Goal: Task Accomplishment & Management: Manage account settings

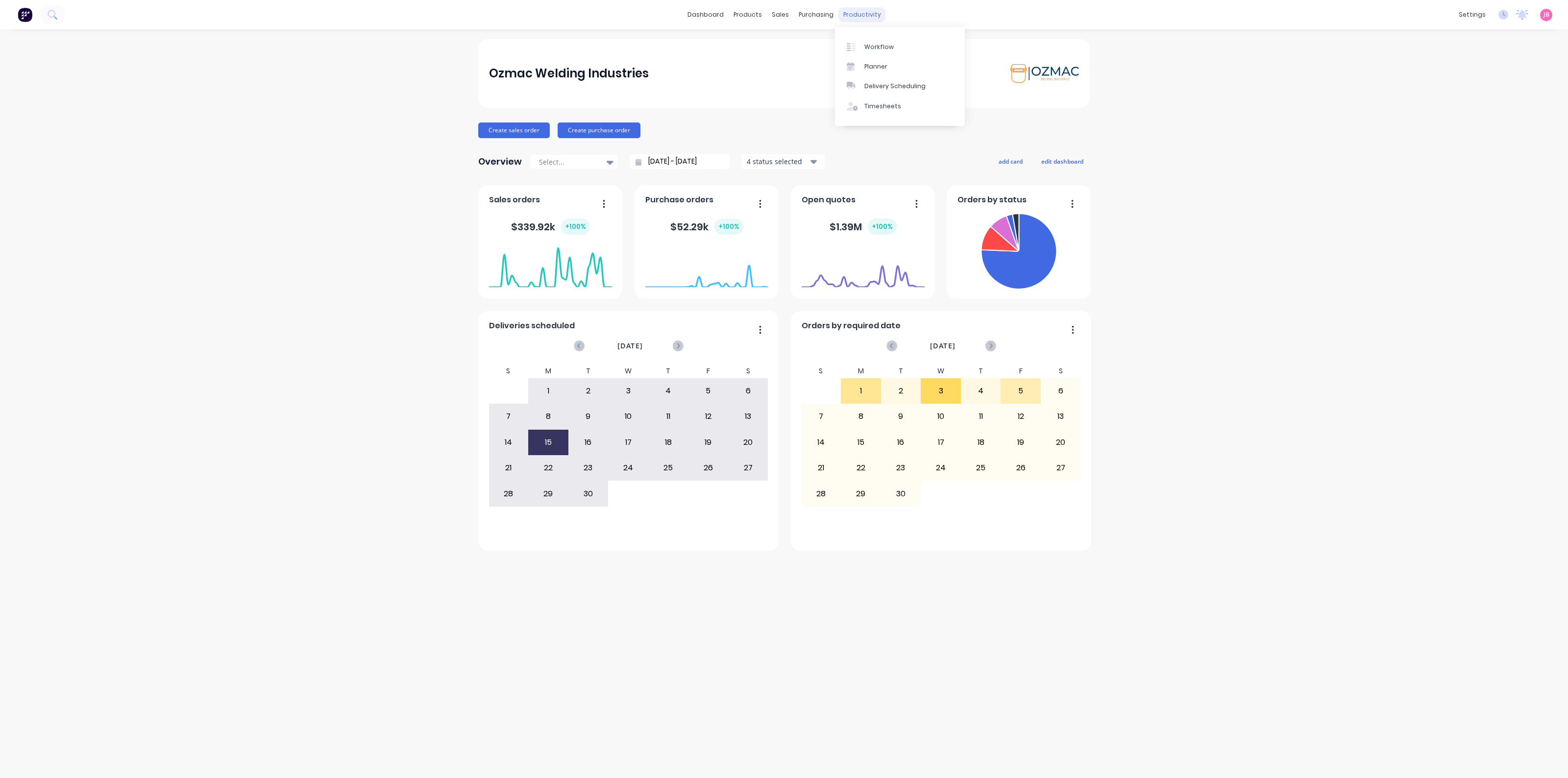
click at [858, 16] on div "productivity" at bounding box center [862, 15] width 47 height 15
click at [864, 43] on div "Workflow" at bounding box center [879, 47] width 30 height 9
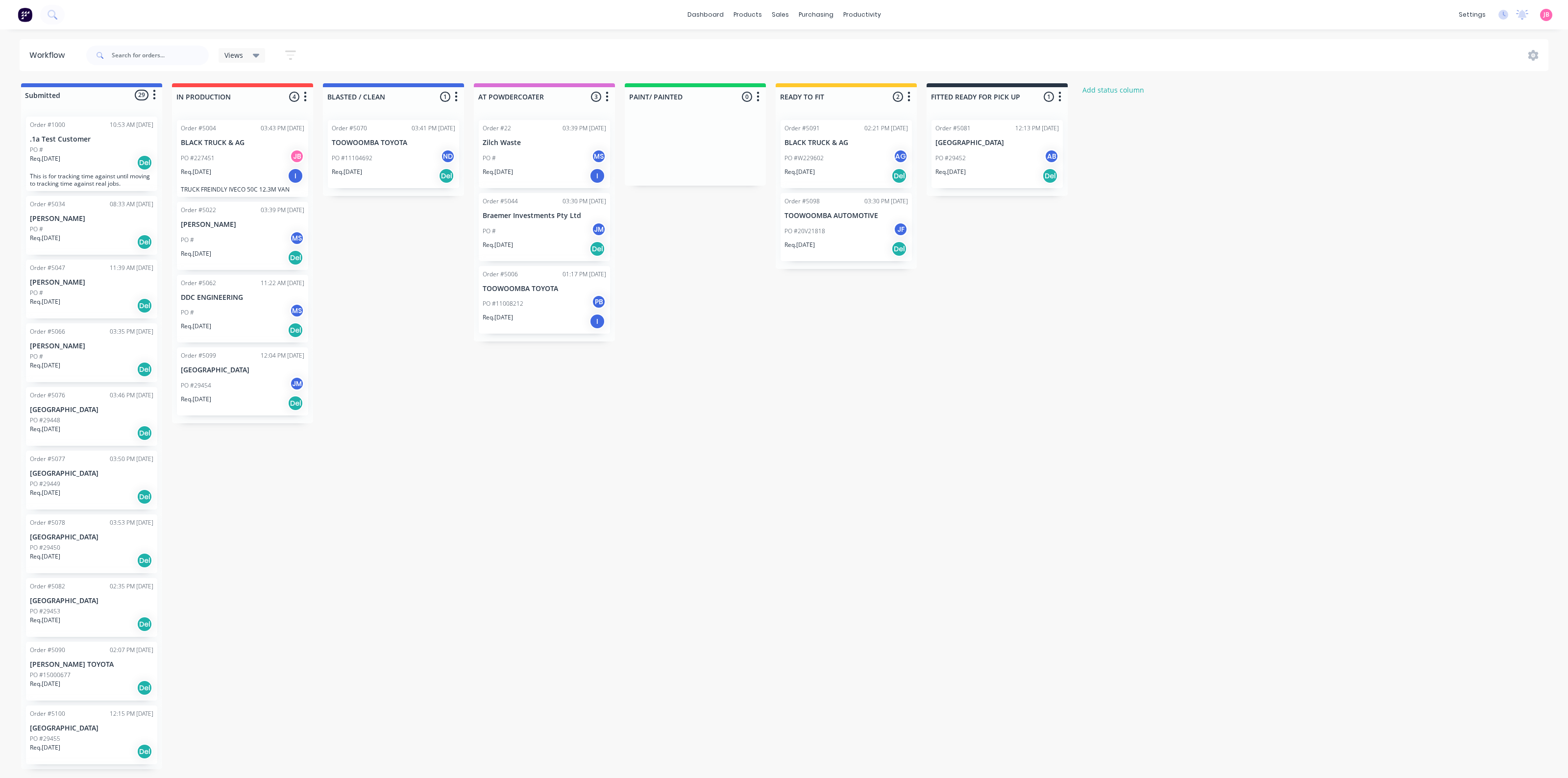
click at [842, 150] on div "PO #W229602 AG" at bounding box center [846, 158] width 124 height 19
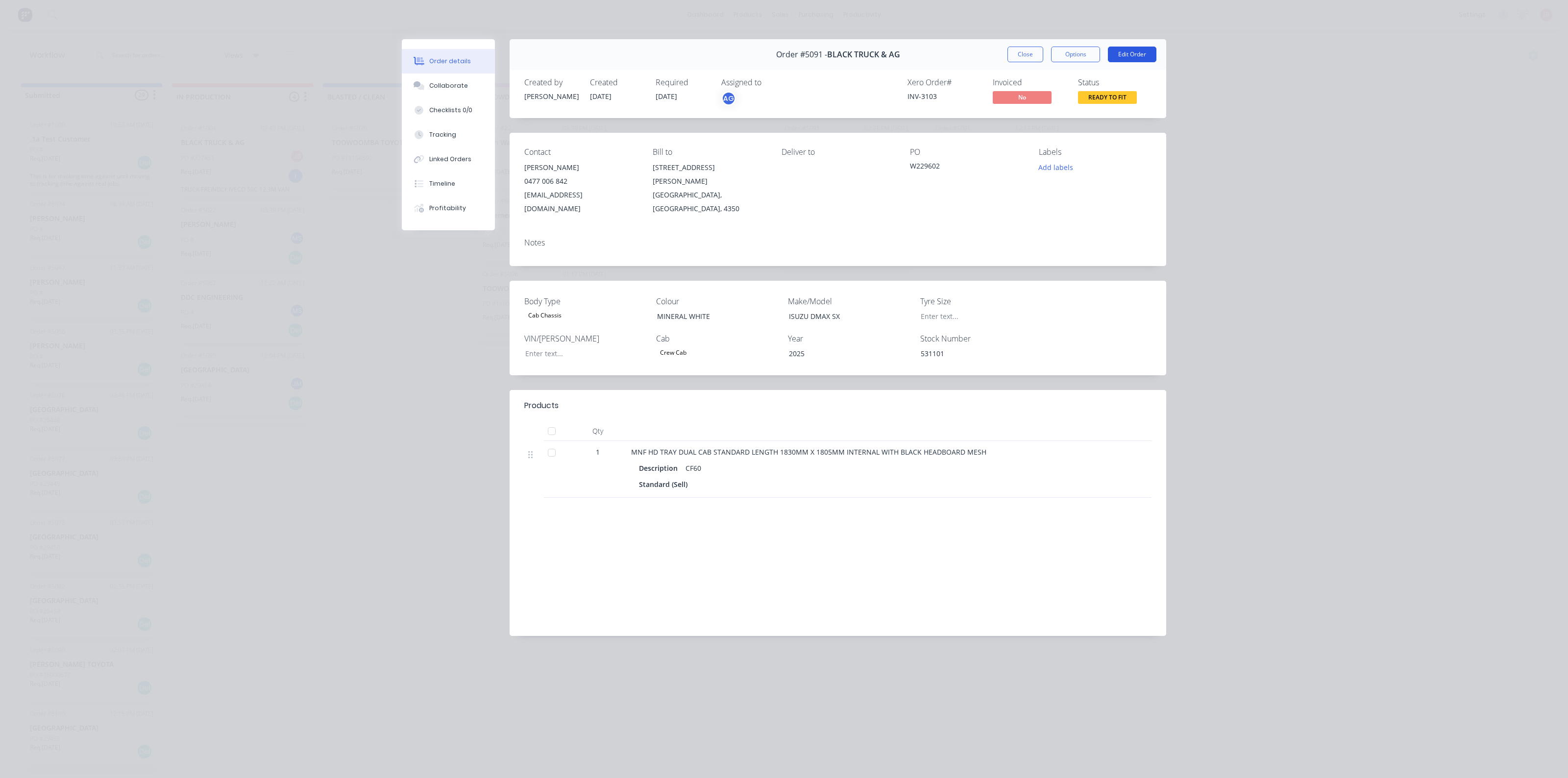
click at [1121, 51] on button "Edit Order" at bounding box center [1132, 54] width 49 height 16
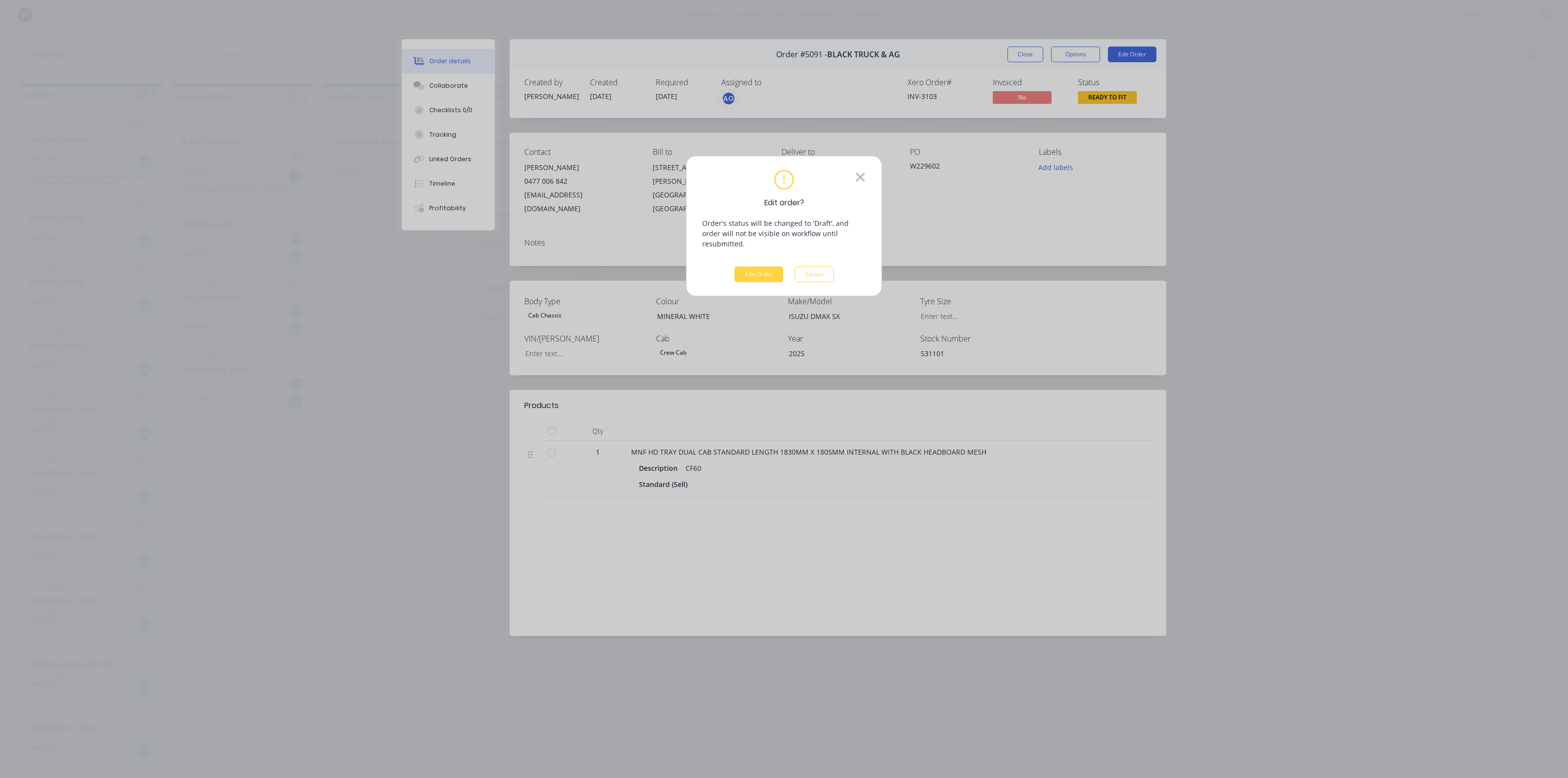
click at [862, 185] on icon at bounding box center [860, 178] width 11 height 15
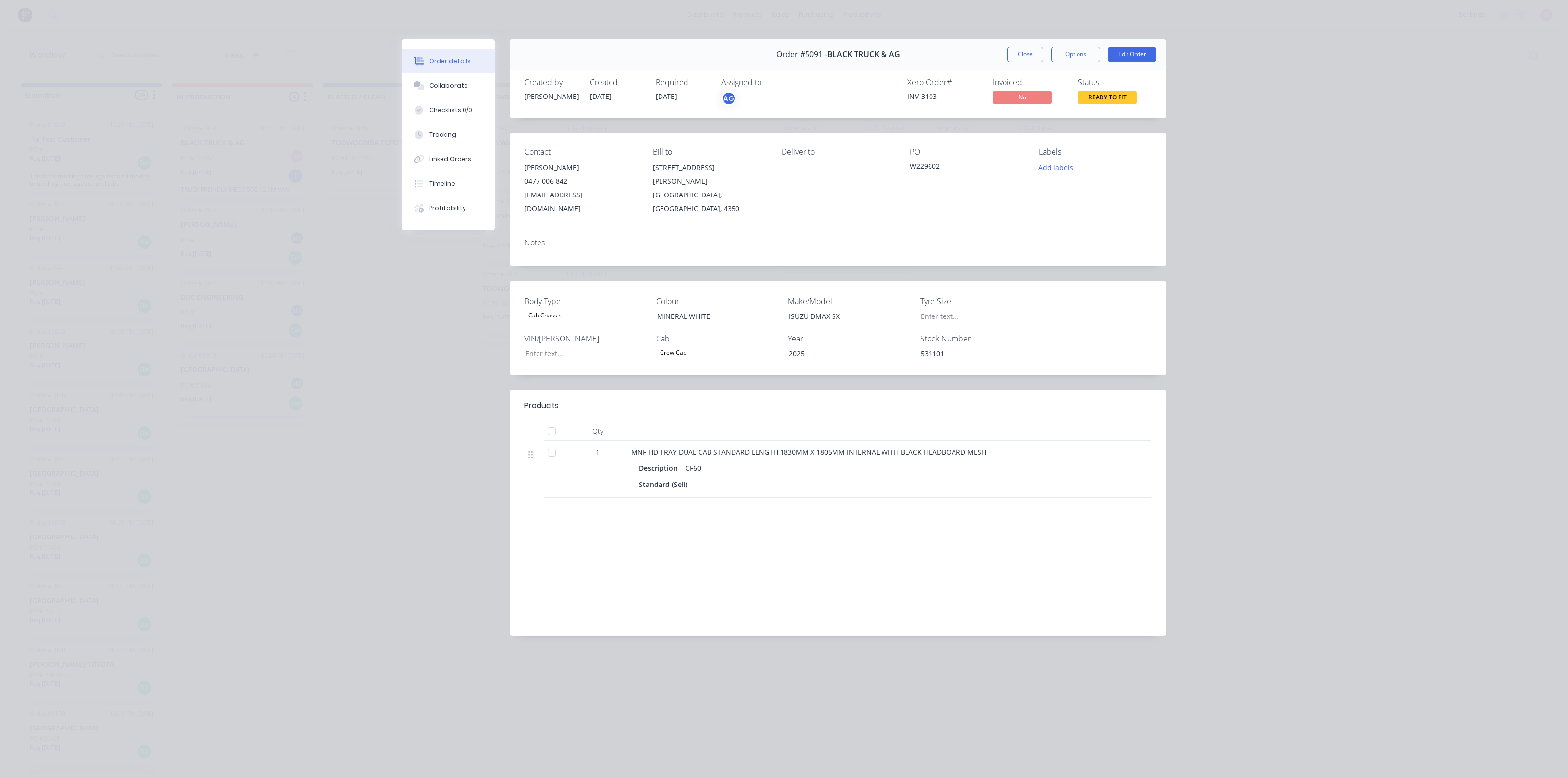
click at [1224, 220] on div "Order details Collaborate Checklists 0/0 Tracking Linked Orders Timeline Profit…" at bounding box center [784, 389] width 1568 height 778
click at [1025, 52] on button "Close" at bounding box center [1025, 54] width 36 height 16
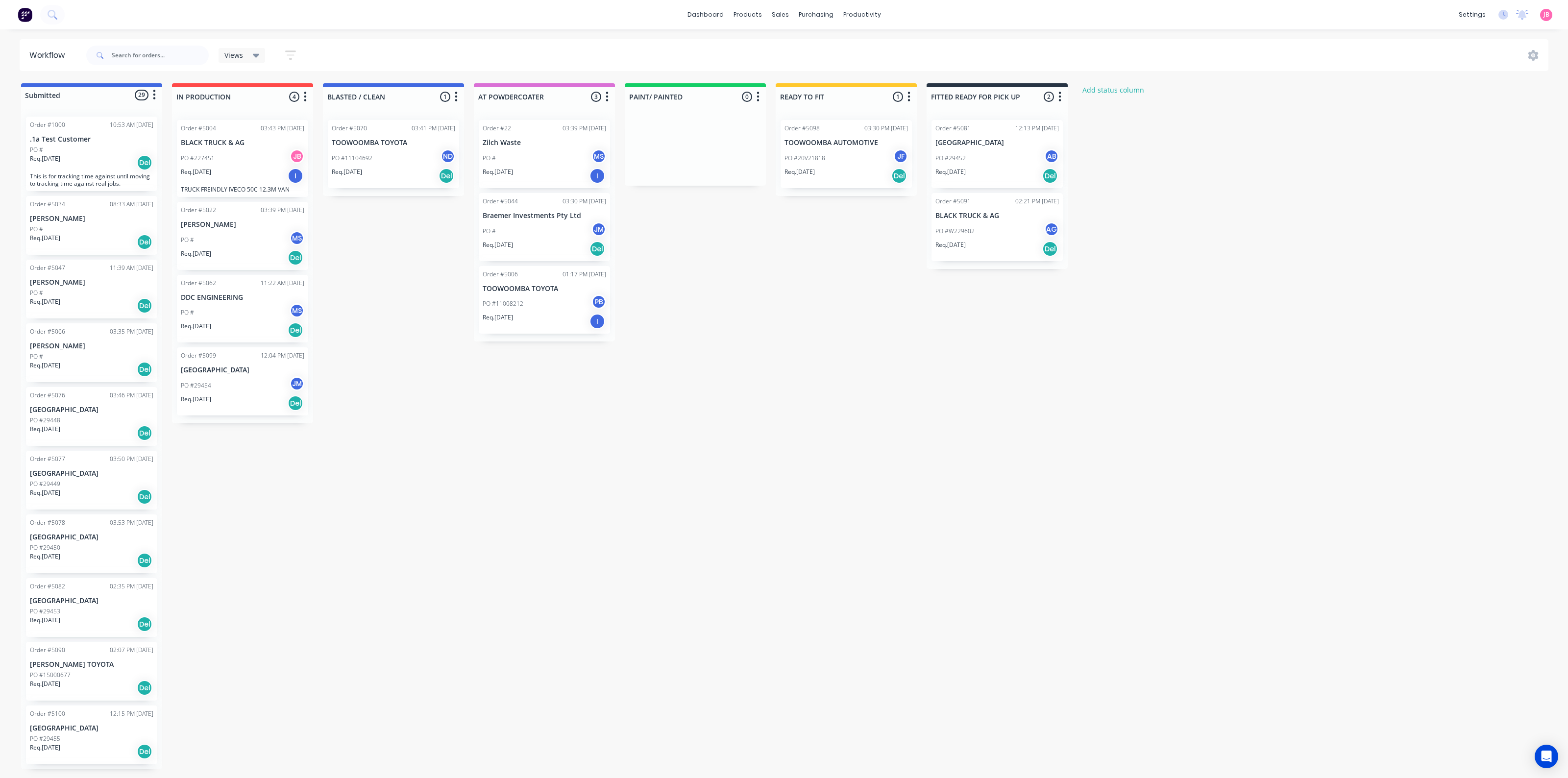
click at [981, 232] on div "PO #W229602 AG" at bounding box center [997, 231] width 124 height 19
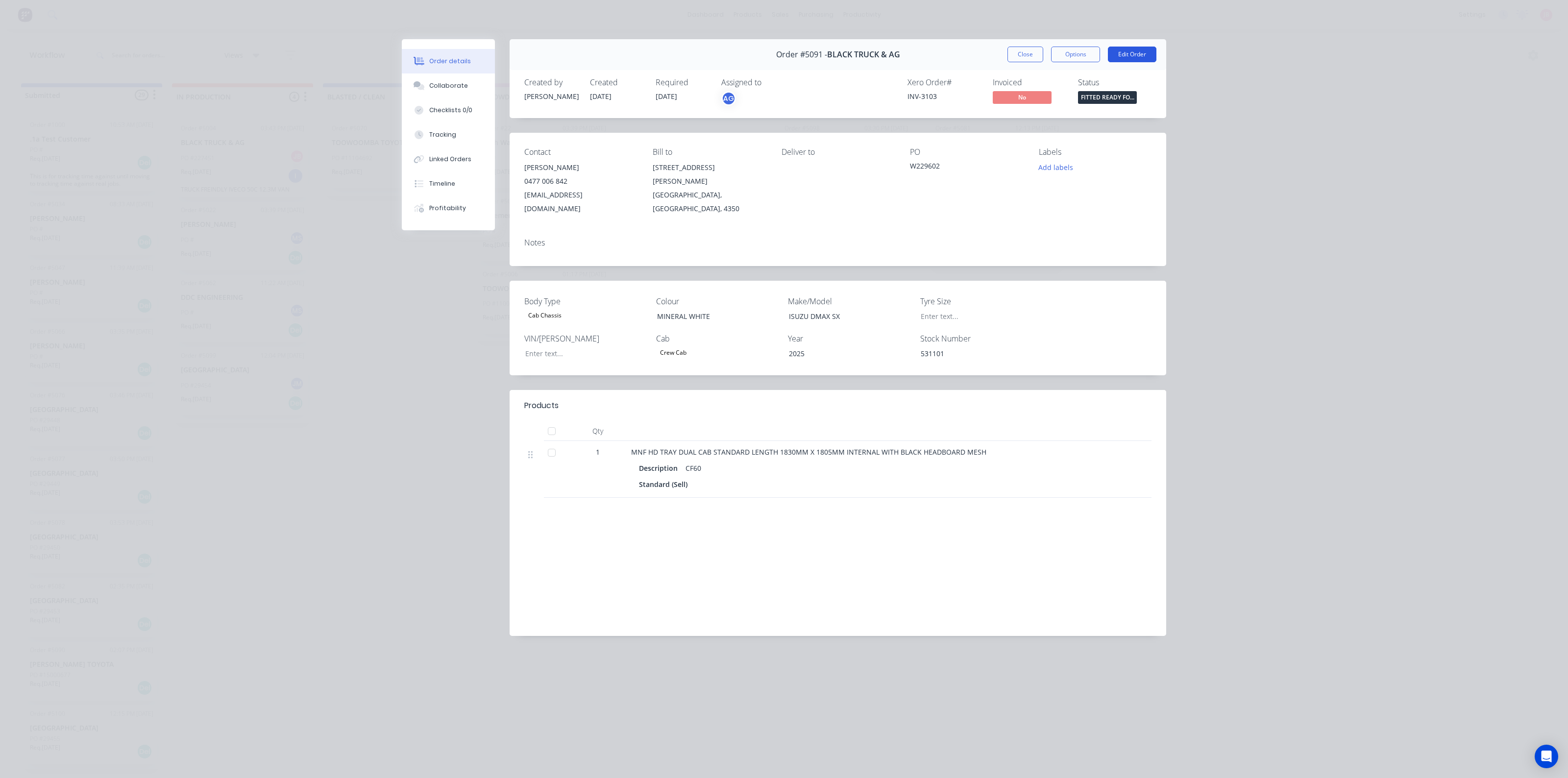
click at [1117, 57] on button "Edit Order" at bounding box center [1132, 54] width 49 height 16
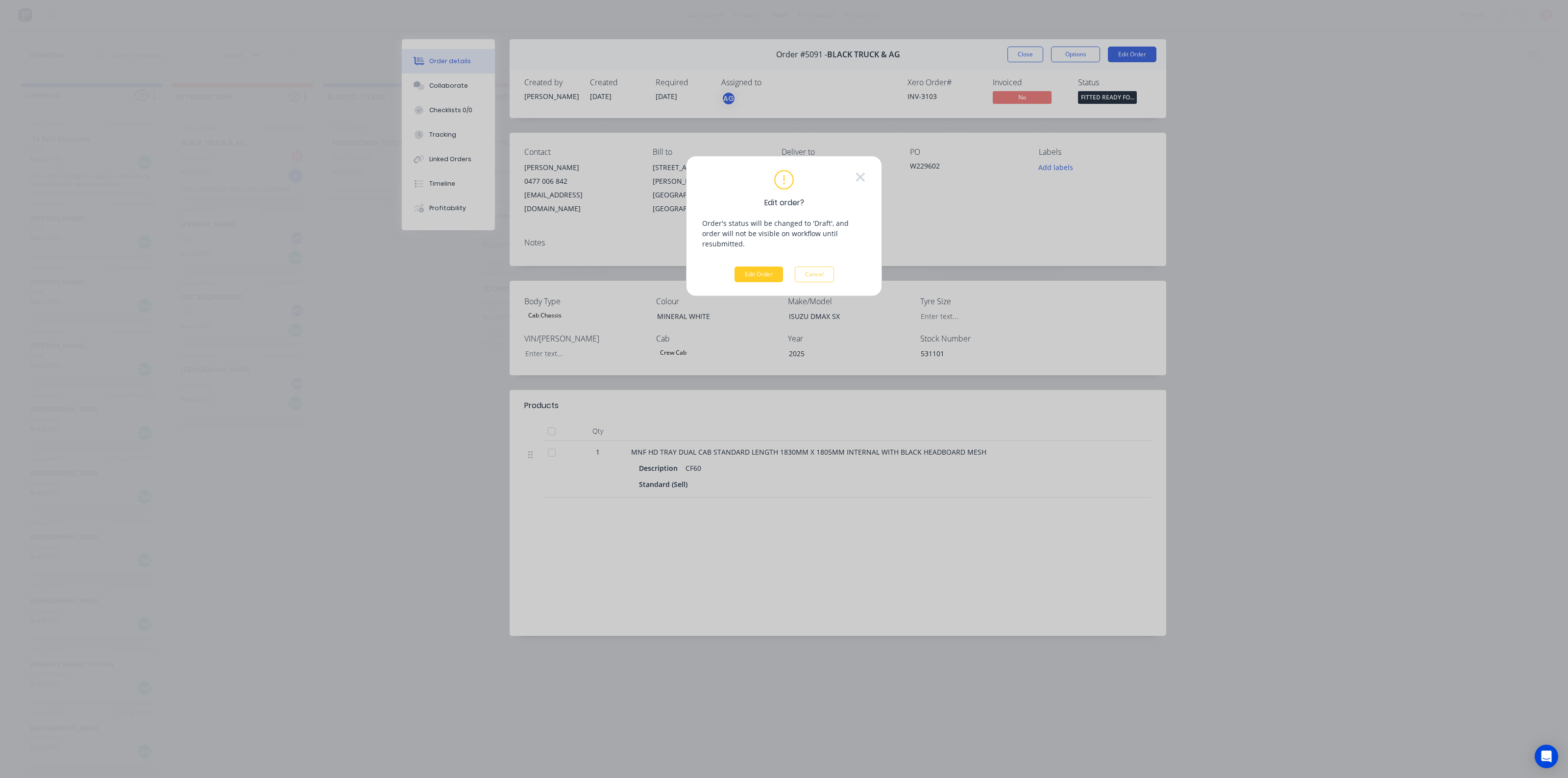
click at [750, 266] on button "Edit Order" at bounding box center [759, 274] width 49 height 16
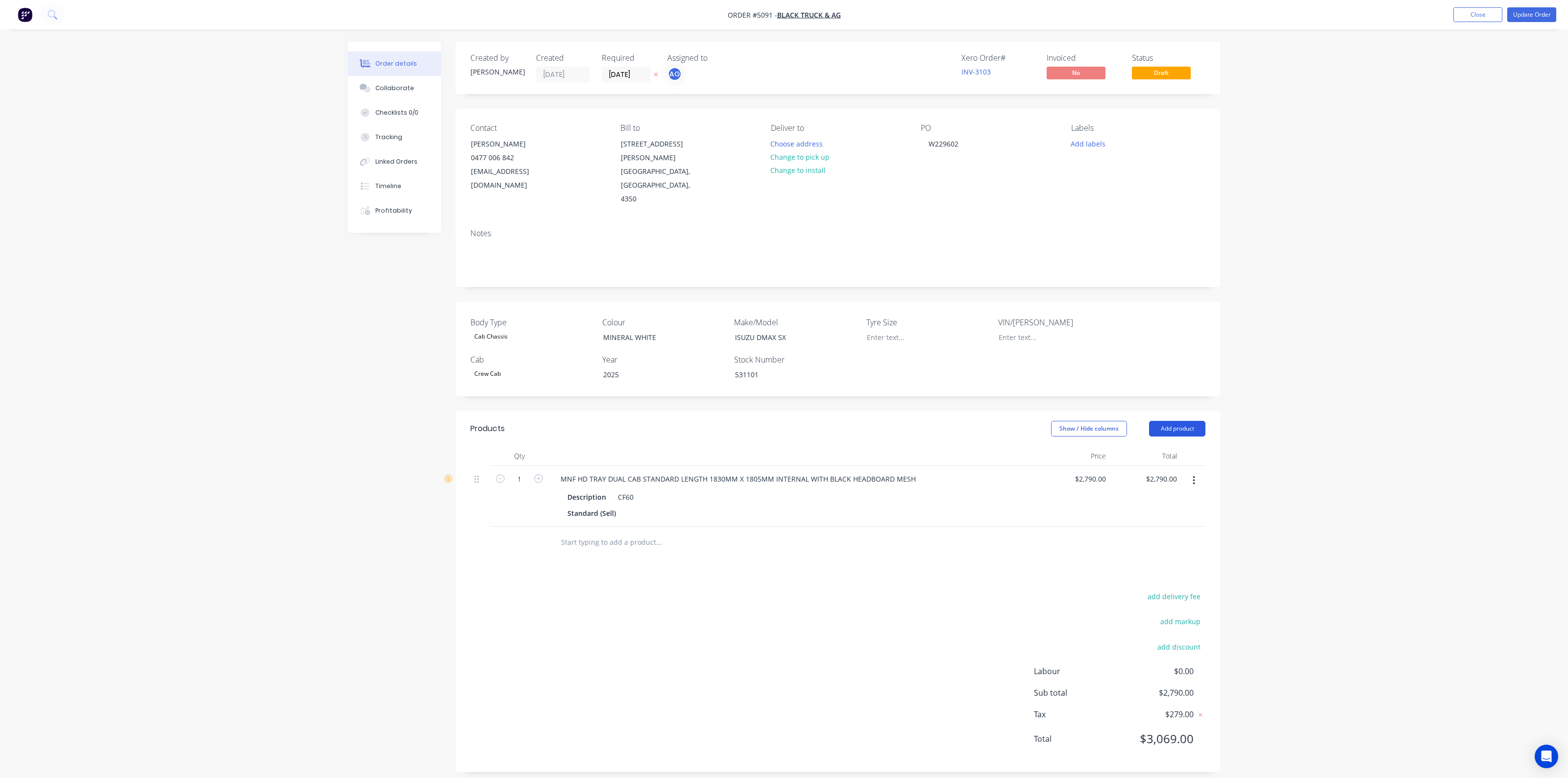
click at [1192, 421] on button "Add product" at bounding box center [1177, 429] width 56 height 16
click at [1165, 447] on div "Product catalogue" at bounding box center [1159, 454] width 76 height 14
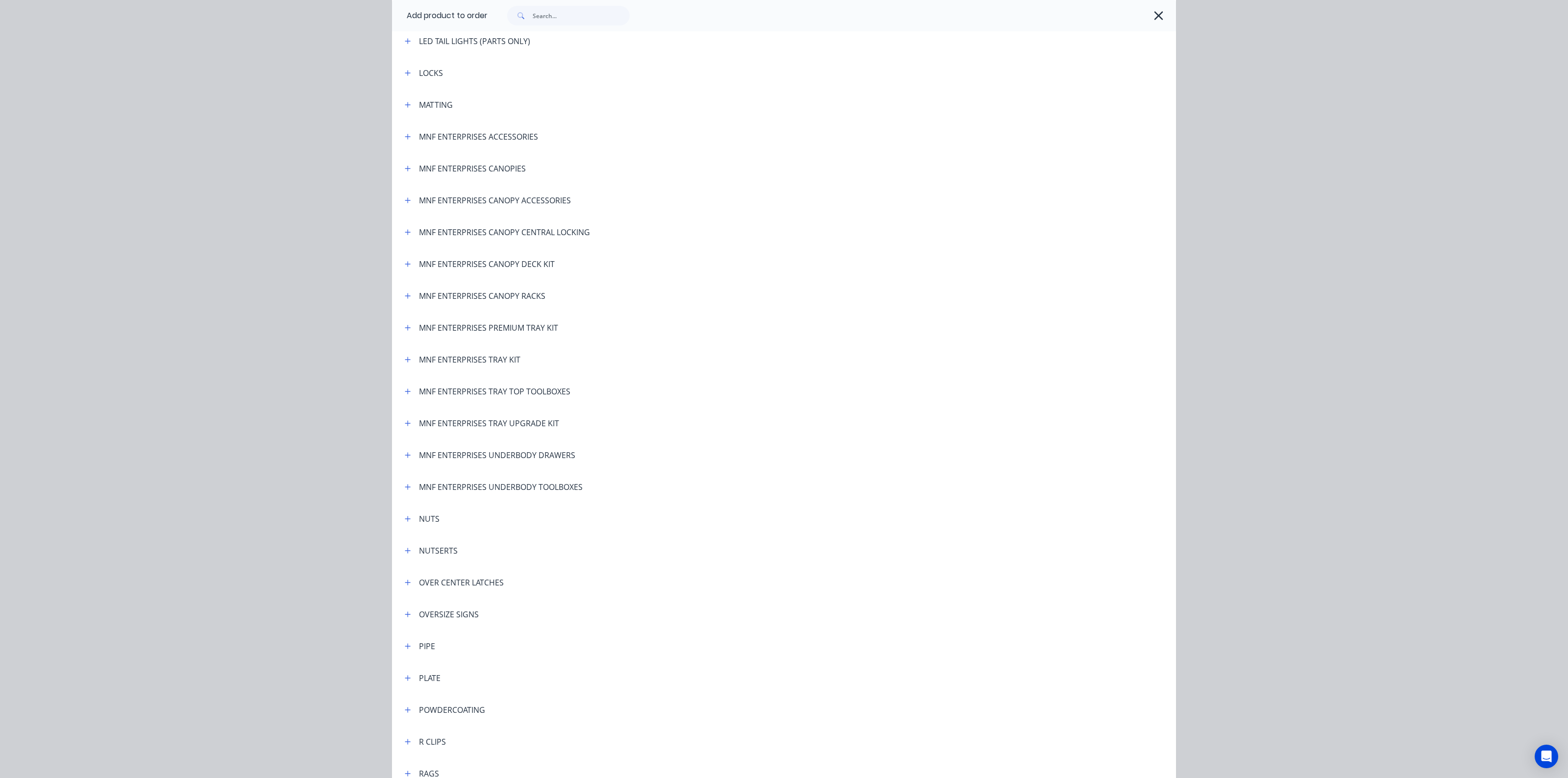
scroll to position [1716, 0]
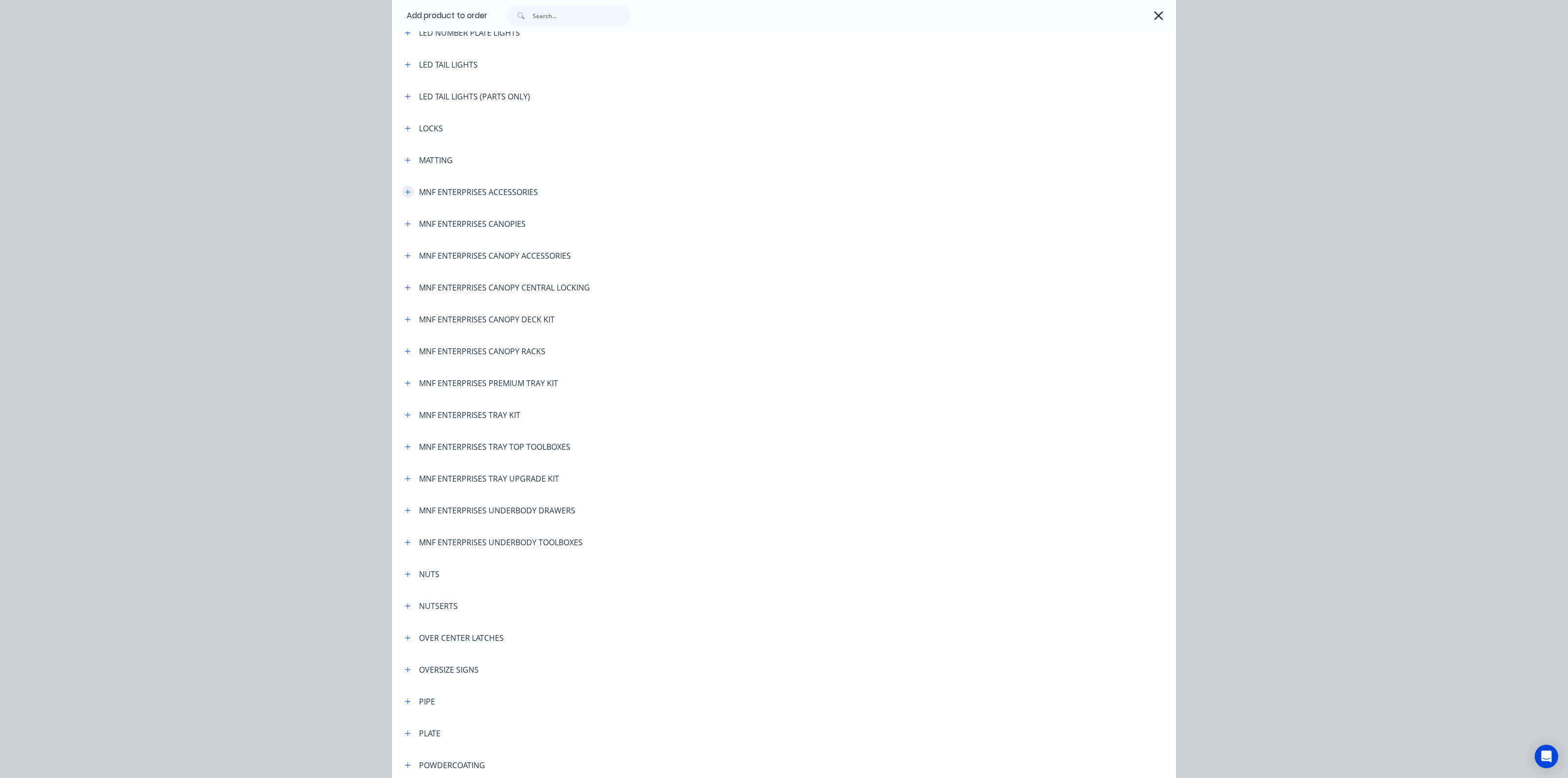
click at [402, 195] on button "button" at bounding box center [408, 192] width 12 height 12
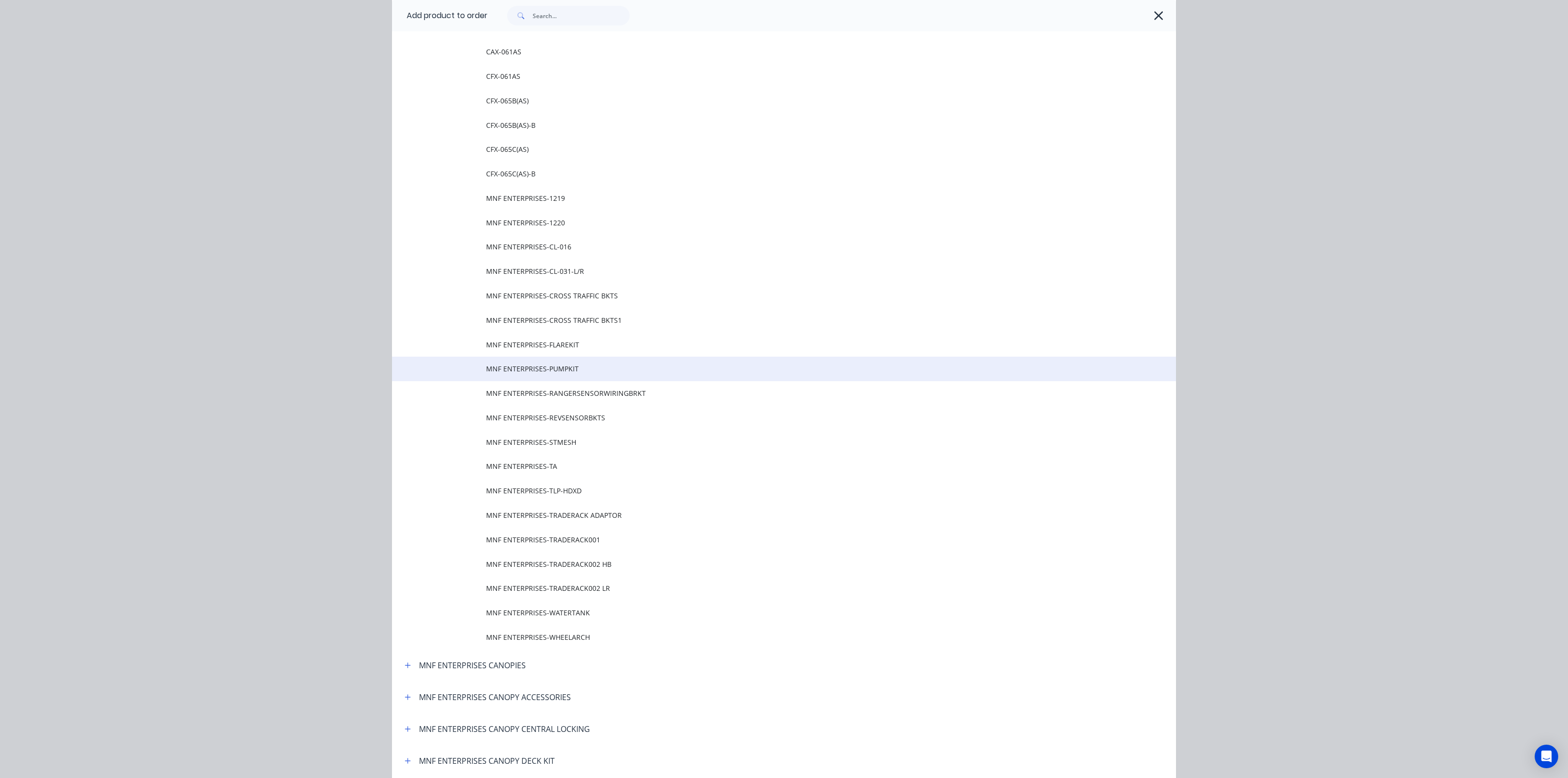
scroll to position [1899, 0]
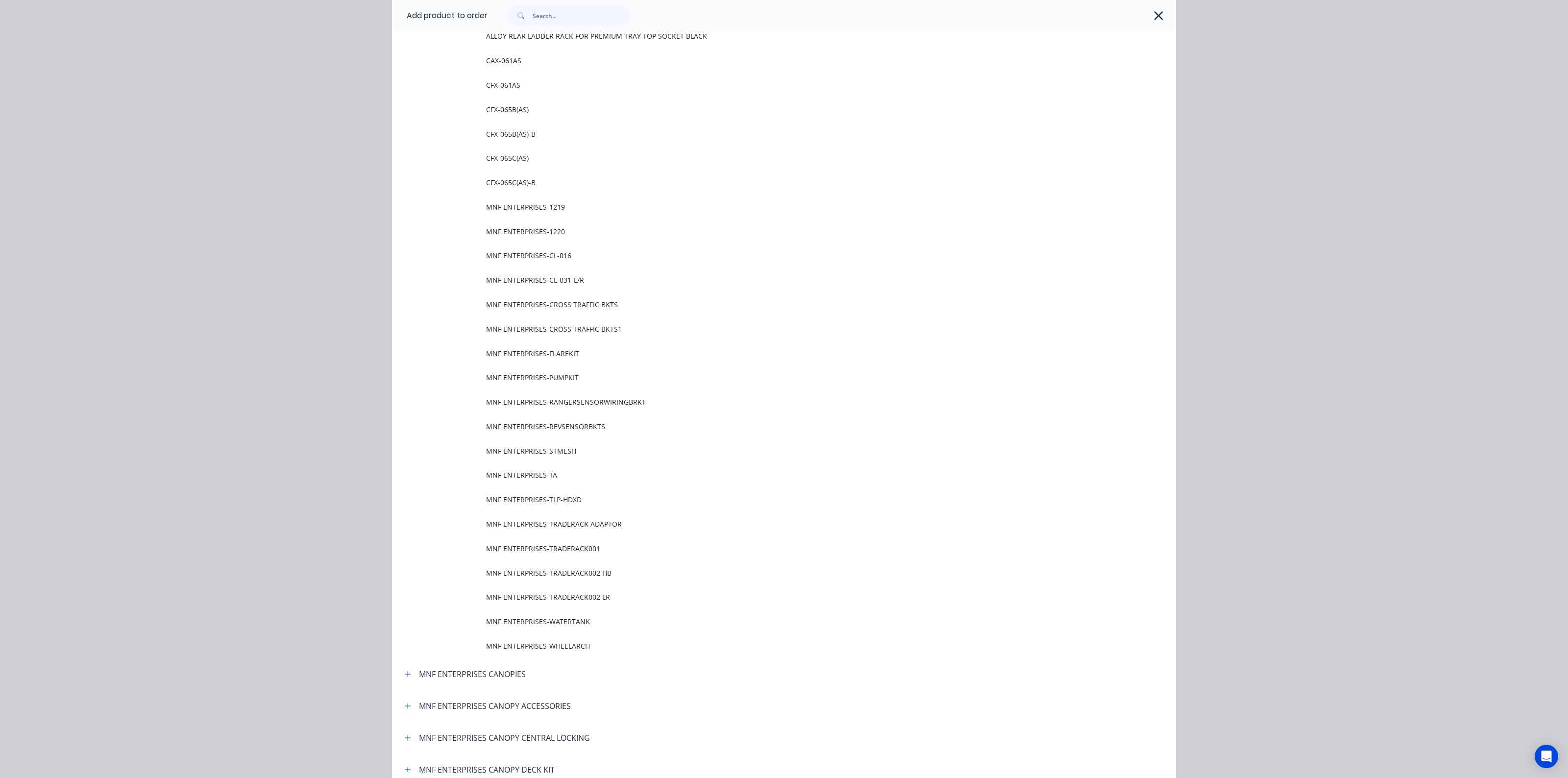
click at [1358, 190] on div "Add product to order Miscellaneous .2K PAINT 1- LANDCRUISER Tray Kits 2 - HILUX…" at bounding box center [784, 389] width 1568 height 778
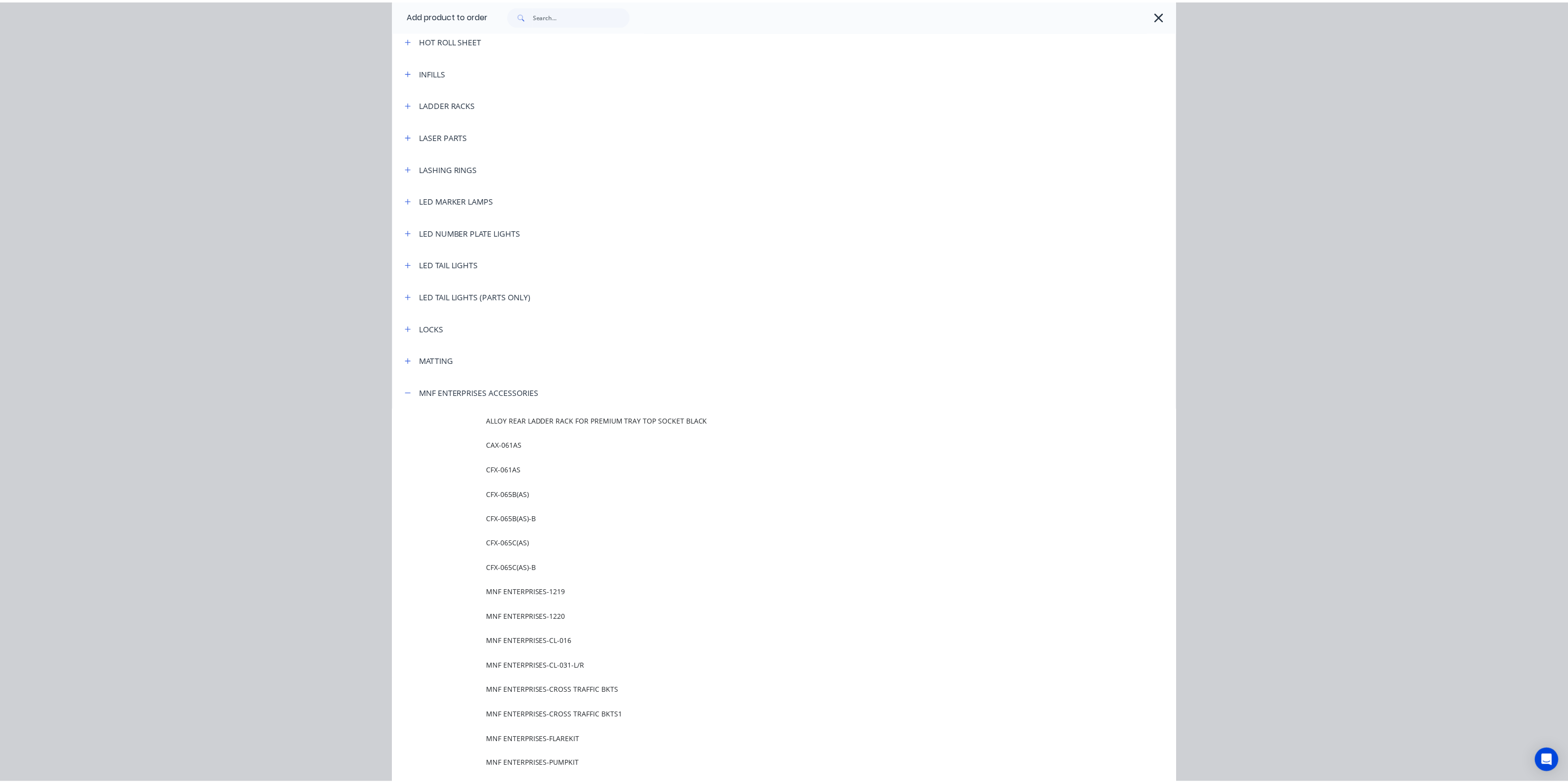
scroll to position [1480, 0]
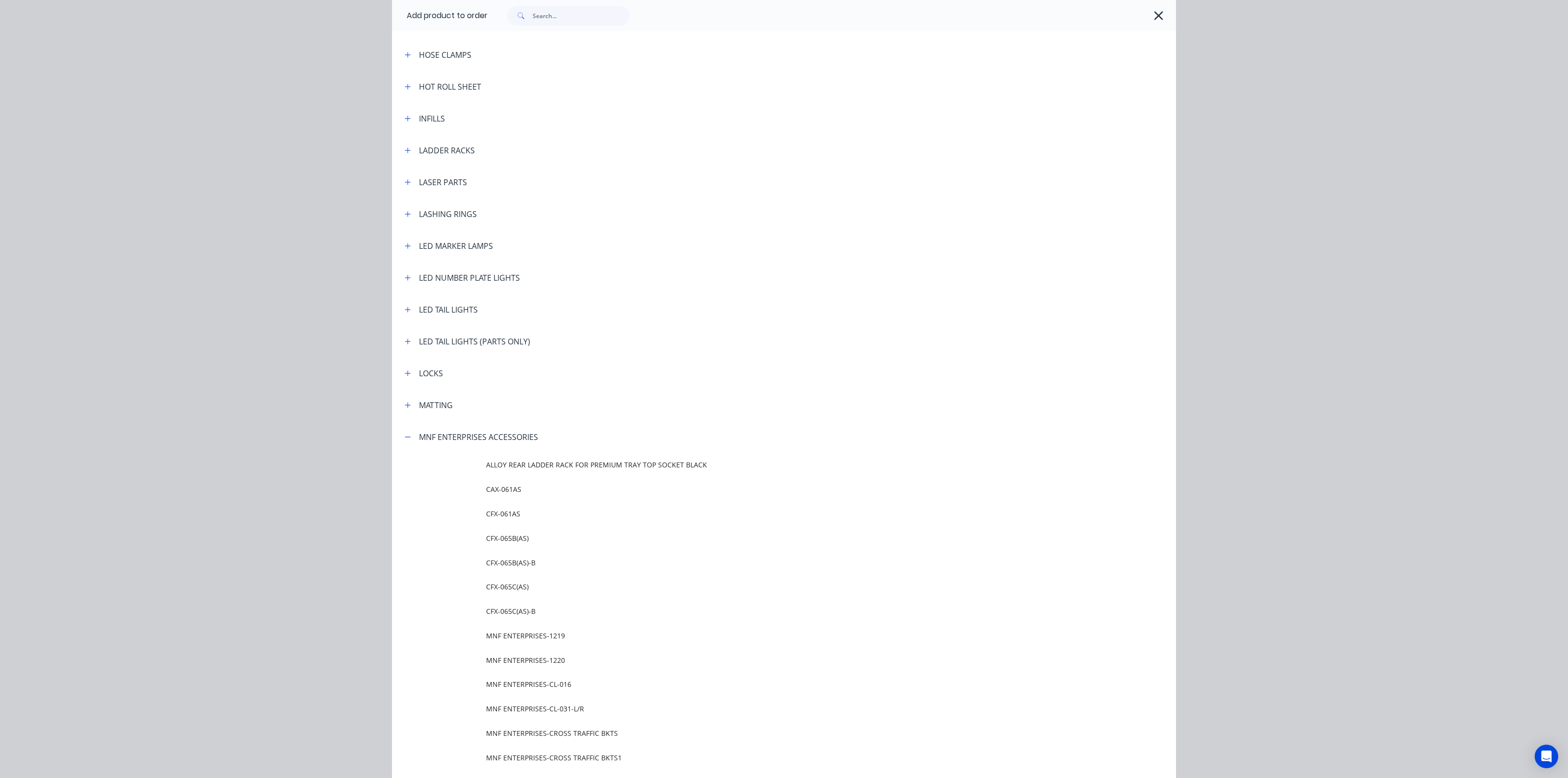
click at [1155, 17] on icon "button" at bounding box center [1158, 16] width 9 height 9
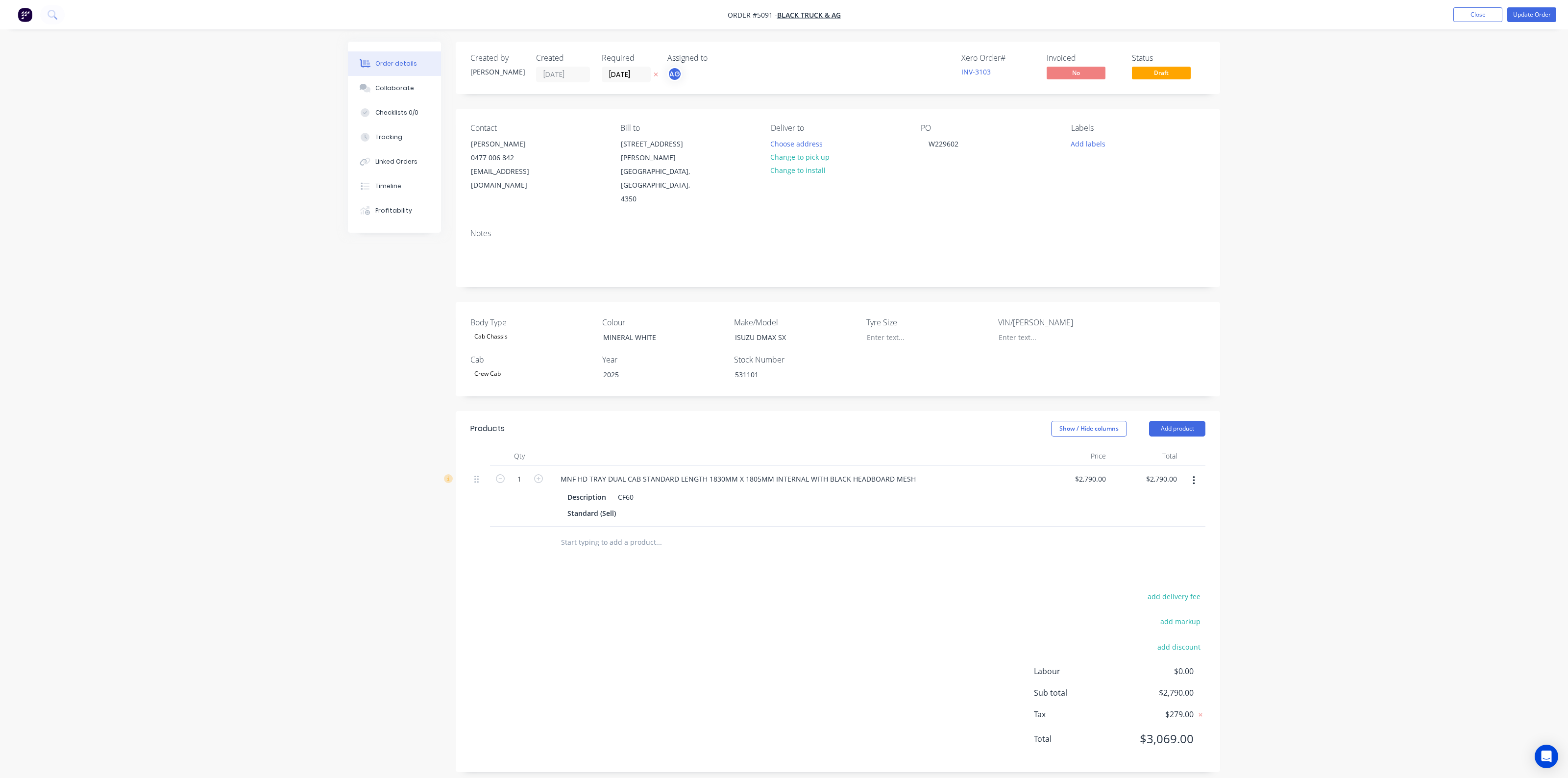
click at [636, 533] on input "text" at bounding box center [658, 542] width 196 height 20
type input "BLACK HEADBOARD MESH"
click at [680, 564] on button "Add BLACK HEADBOARD MESH to order" at bounding box center [711, 580] width 294 height 31
click at [1094, 533] on div "0 0" at bounding box center [1100, 539] width 11 height 14
type input "$200.00"
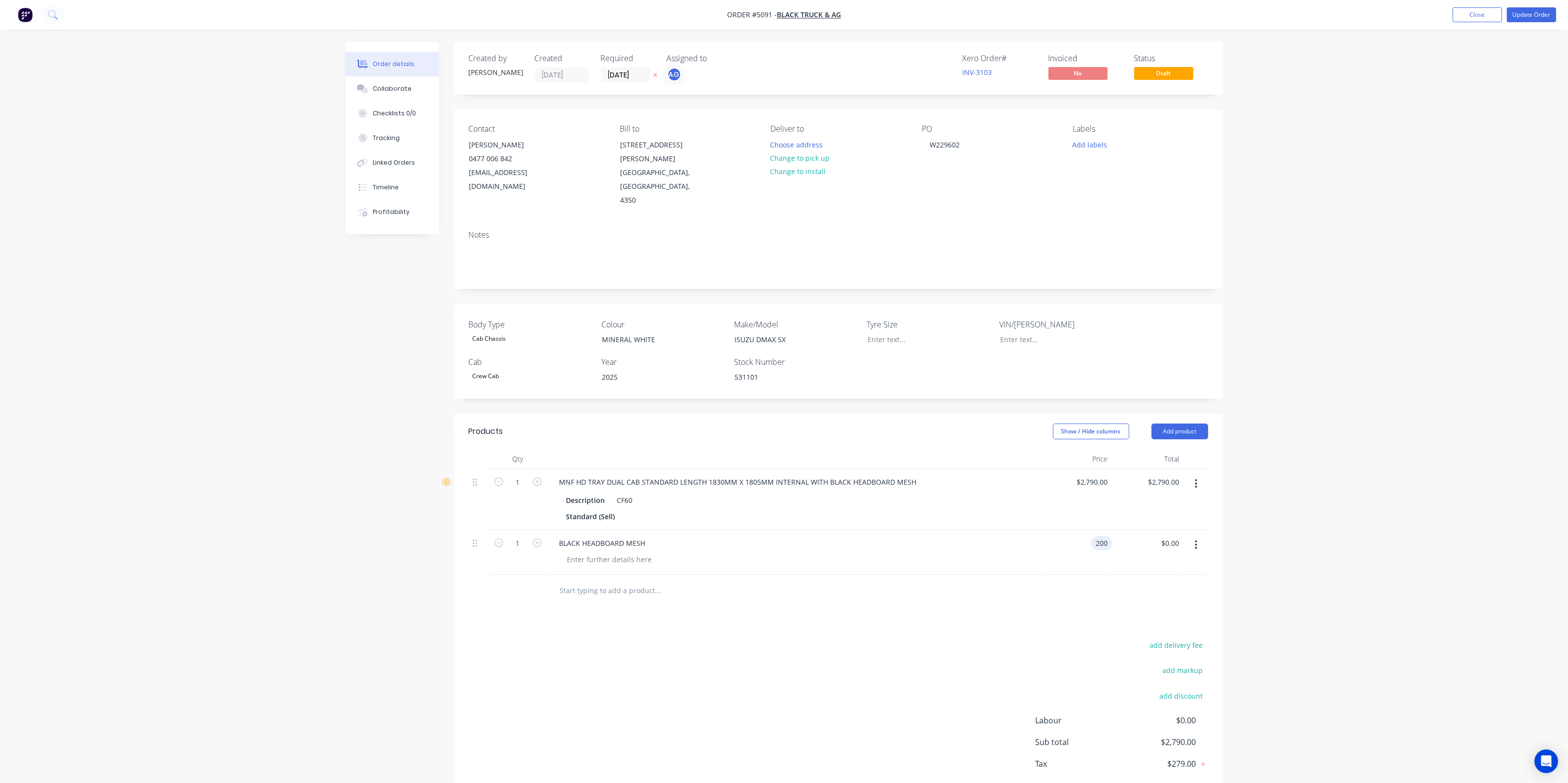
type input "$200.00"
click at [985, 575] on div at bounding box center [839, 590] width 740 height 32
click at [1182, 424] on button "Add product" at bounding box center [1180, 431] width 56 height 16
click at [1168, 450] on div "Product catalogue" at bounding box center [1161, 456] width 76 height 14
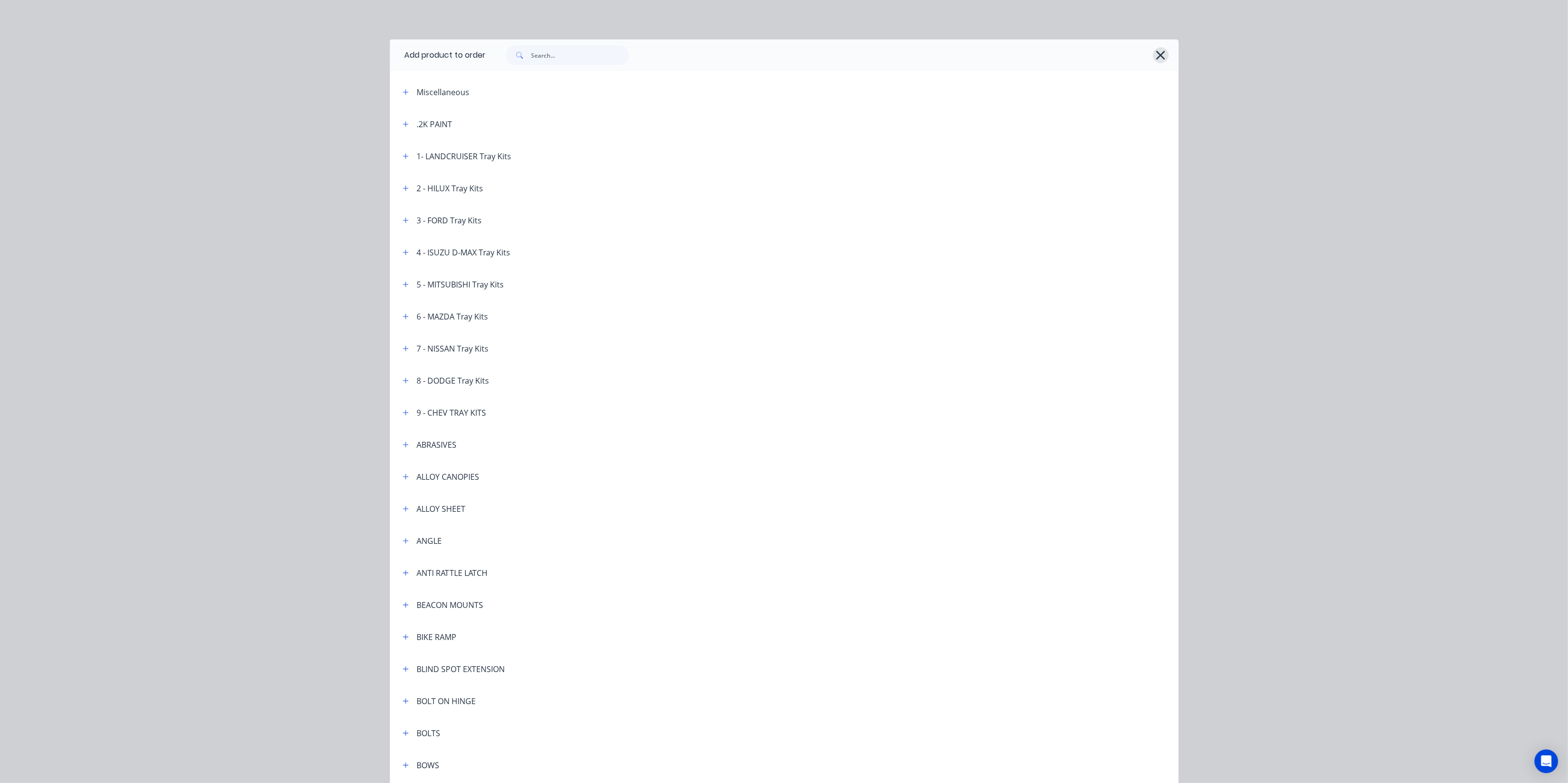
click at [1155, 54] on icon "button" at bounding box center [1160, 55] width 10 height 14
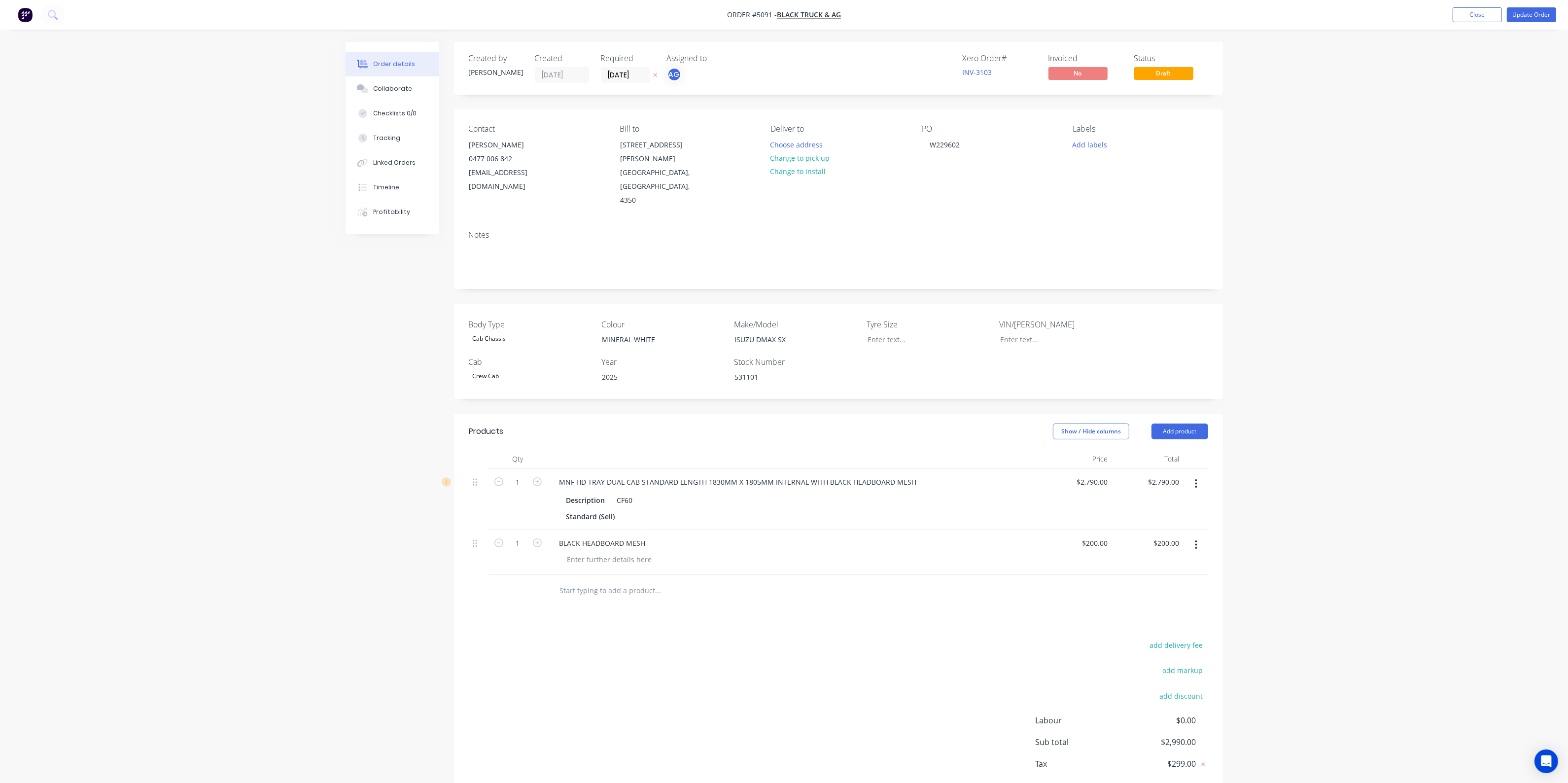
click at [617, 581] on input "text" at bounding box center [658, 590] width 197 height 20
type input "B"
type input "L"
click at [942, 639] on div "add delivery fee add markup add discount Labour $0.00 Sub total $2,990.00 Tax $…" at bounding box center [839, 723] width 740 height 169
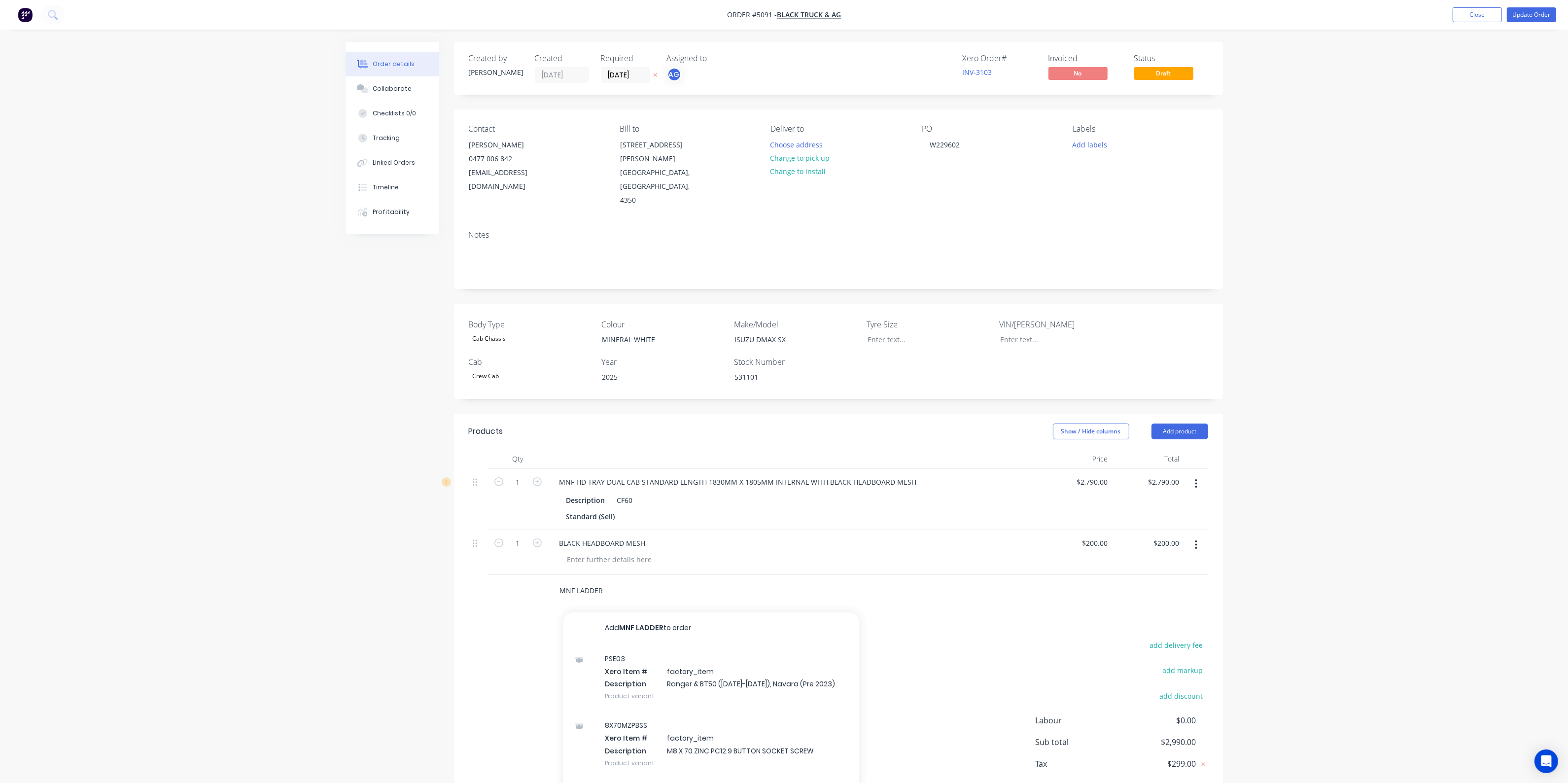
drag, startPoint x: 537, startPoint y: 571, endPoint x: 530, endPoint y: 571, distance: 7.0
click at [530, 575] on div "MNF LADDER Add MNF LADDER to order PSE03 Xero Item # factory_item Description R…" at bounding box center [839, 590] width 740 height 32
click at [797, 581] on div "MNF LADDER Add MNF LADDER to order PSE03 Xero Item # factory_item Description R…" at bounding box center [699, 590] width 296 height 20
click at [637, 581] on input "MNF LADDER" at bounding box center [658, 590] width 197 height 20
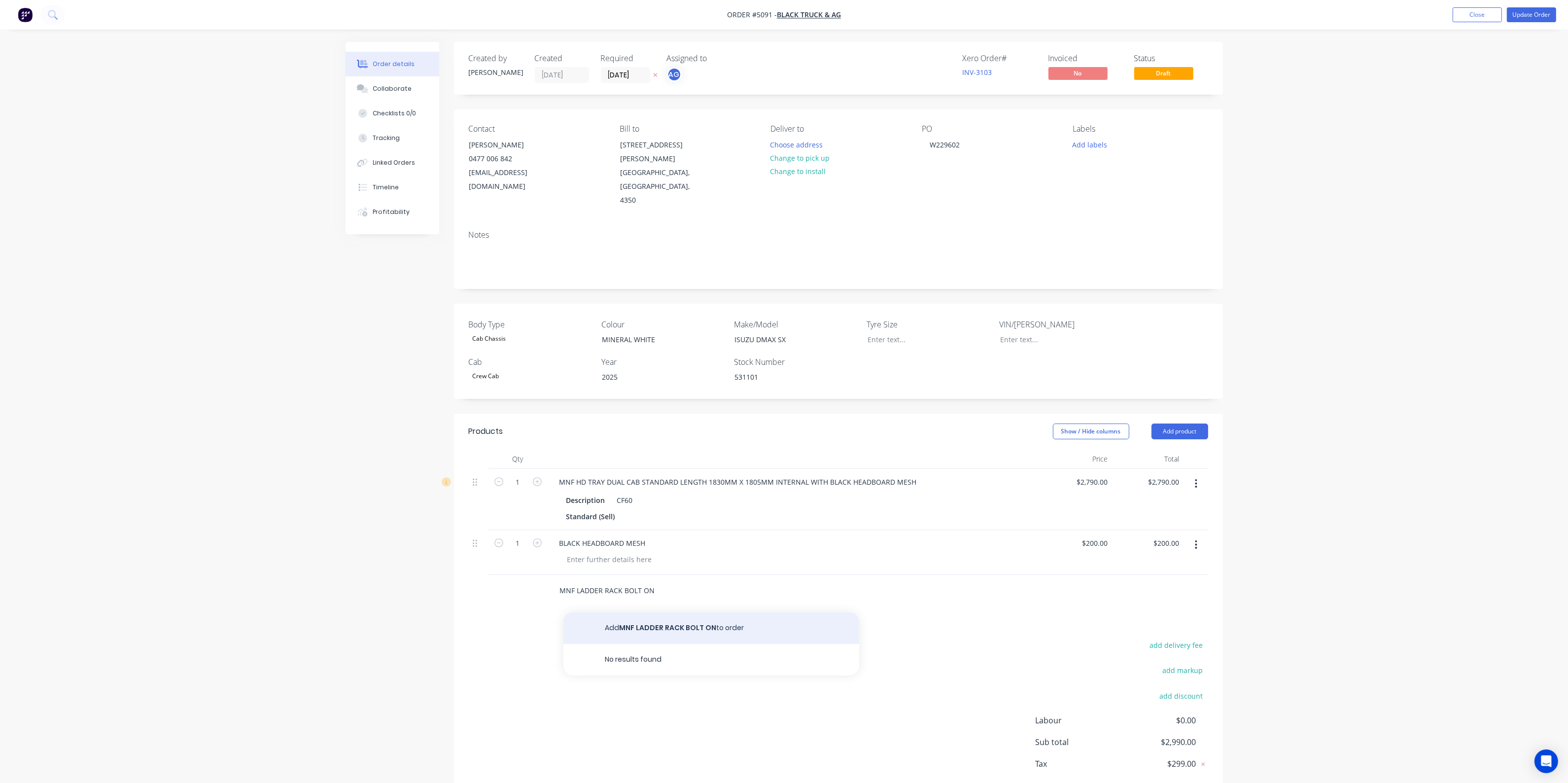
type input "MNF LADDER RACK BOLT ON"
click at [663, 612] on button "Add MNF LADDER RACK BOLT ON to order" at bounding box center [711, 628] width 296 height 31
click at [1100, 581] on div "0 $0.00" at bounding box center [1099, 588] width 27 height 14
type input "$585.00"
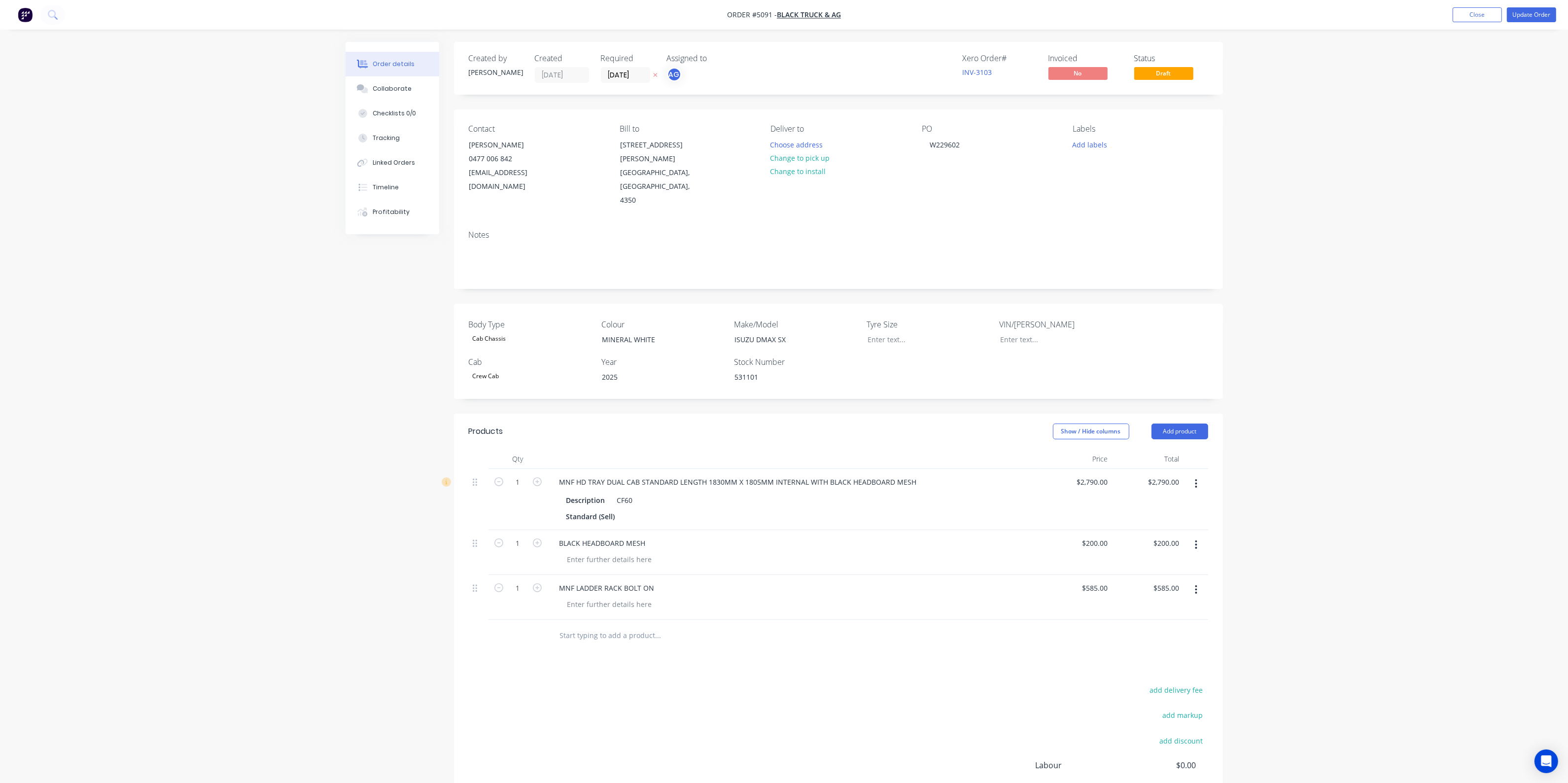
click at [1327, 563] on div "Order details Collaborate Checklists 0/0 Tracking Linked Orders Timeline Profit…" at bounding box center [784, 441] width 1568 height 882
click at [1545, 14] on button "Update Order" at bounding box center [1531, 15] width 50 height 15
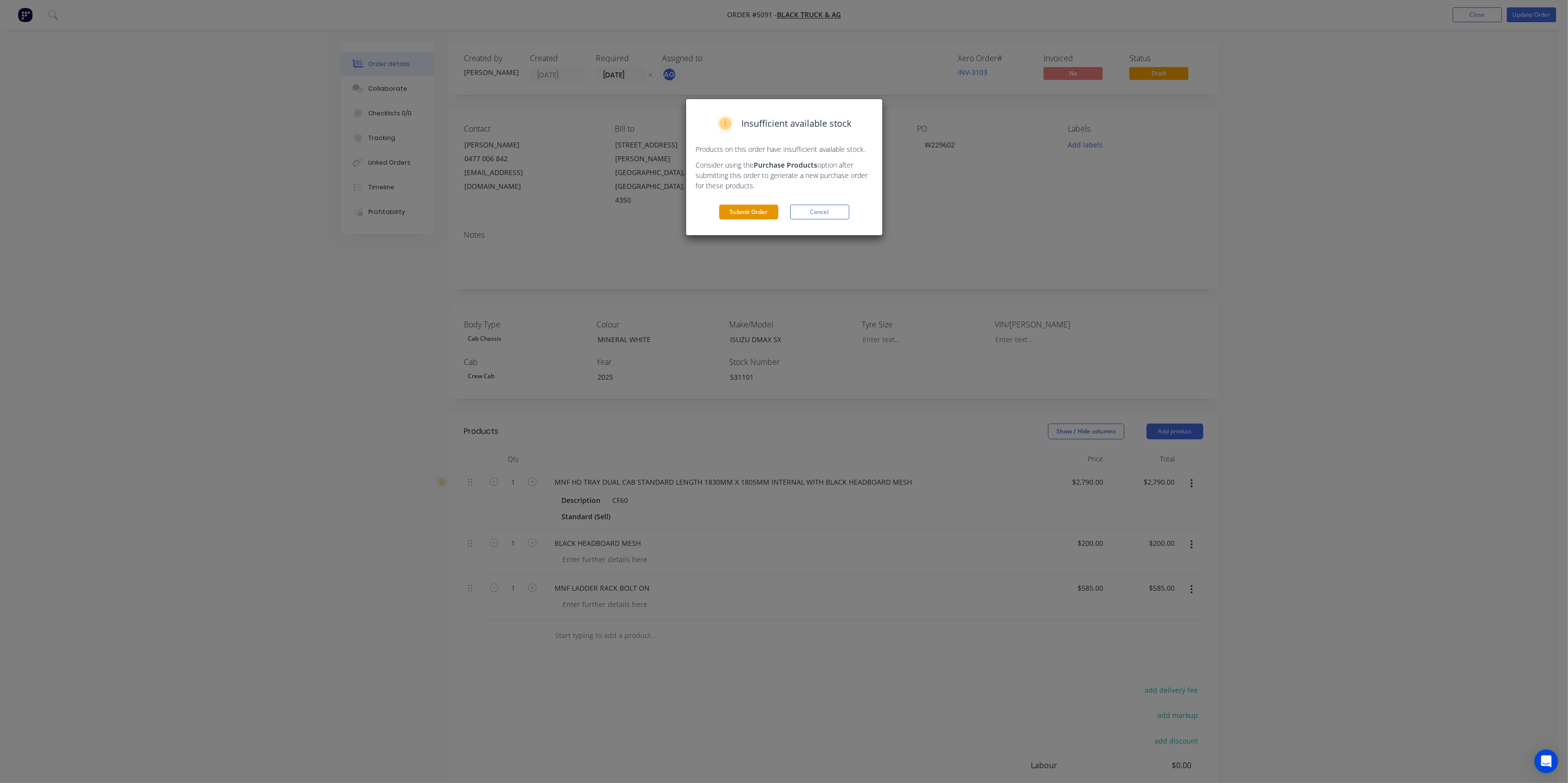
click at [753, 208] on button "Submit Order" at bounding box center [749, 212] width 59 height 15
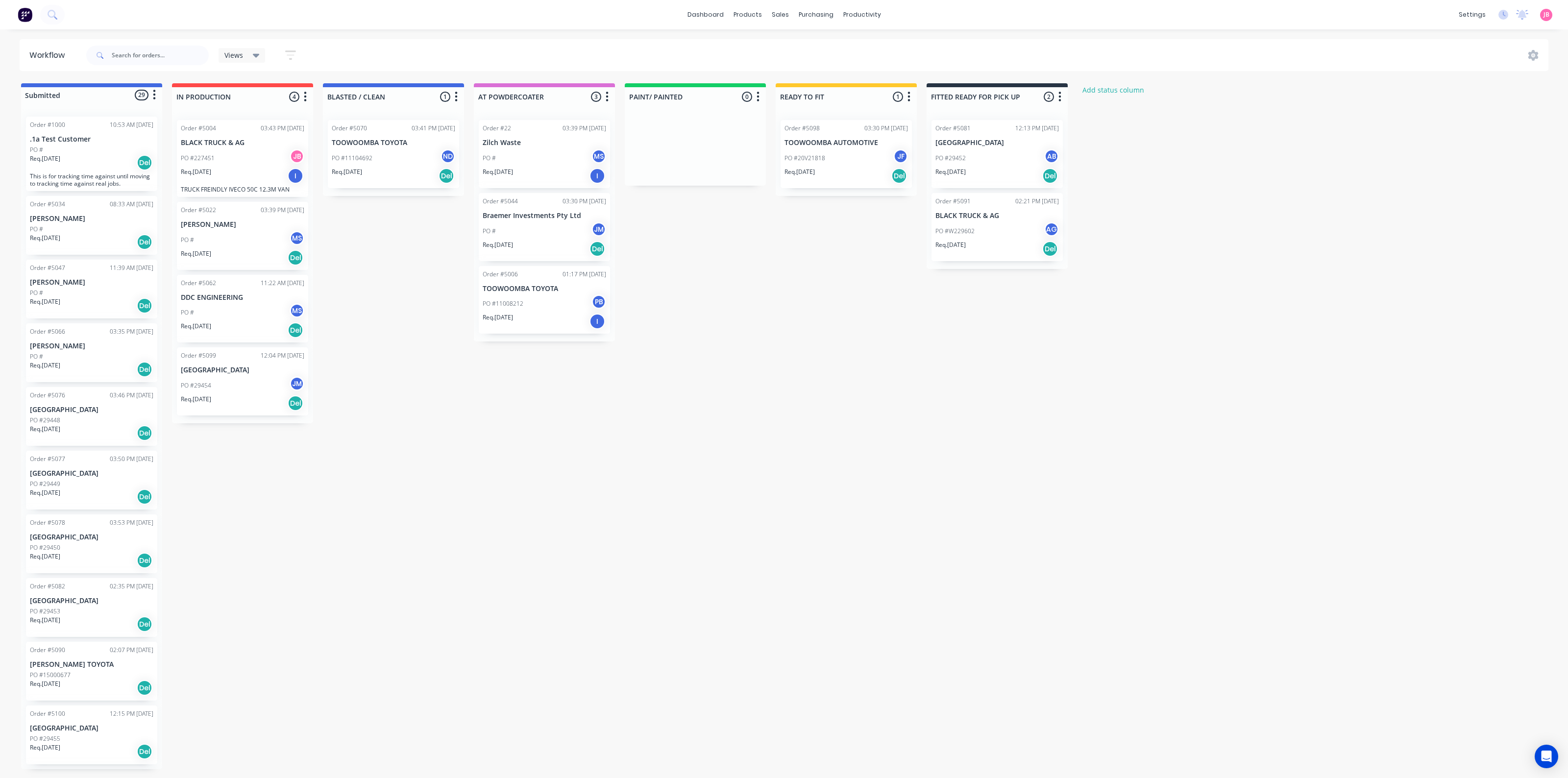
click at [996, 145] on p "[GEOGRAPHIC_DATA]" at bounding box center [997, 143] width 124 height 8
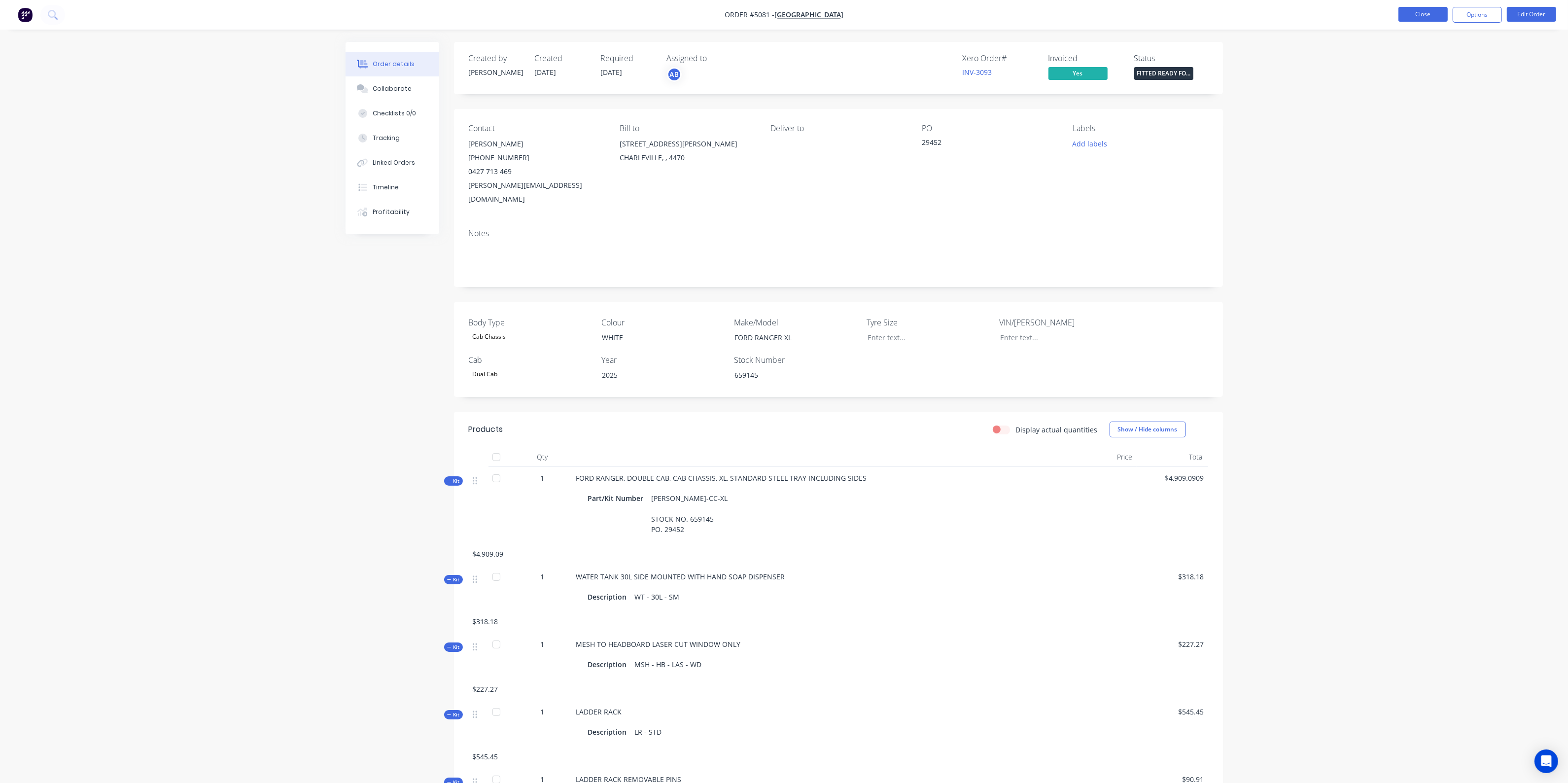
click at [1420, 18] on button "Close" at bounding box center [1423, 14] width 50 height 15
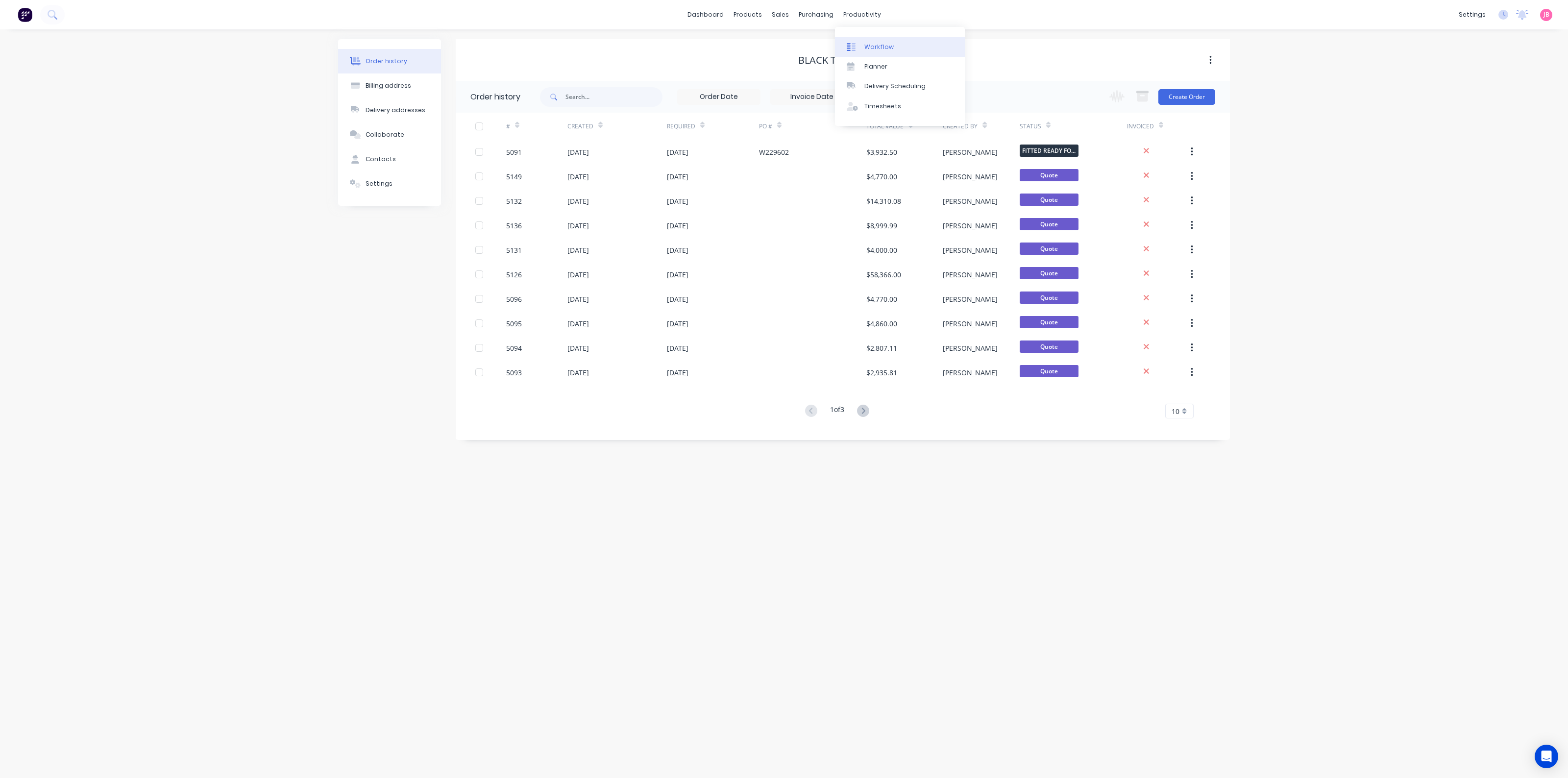
click at [875, 40] on link "Workflow" at bounding box center [900, 46] width 130 height 20
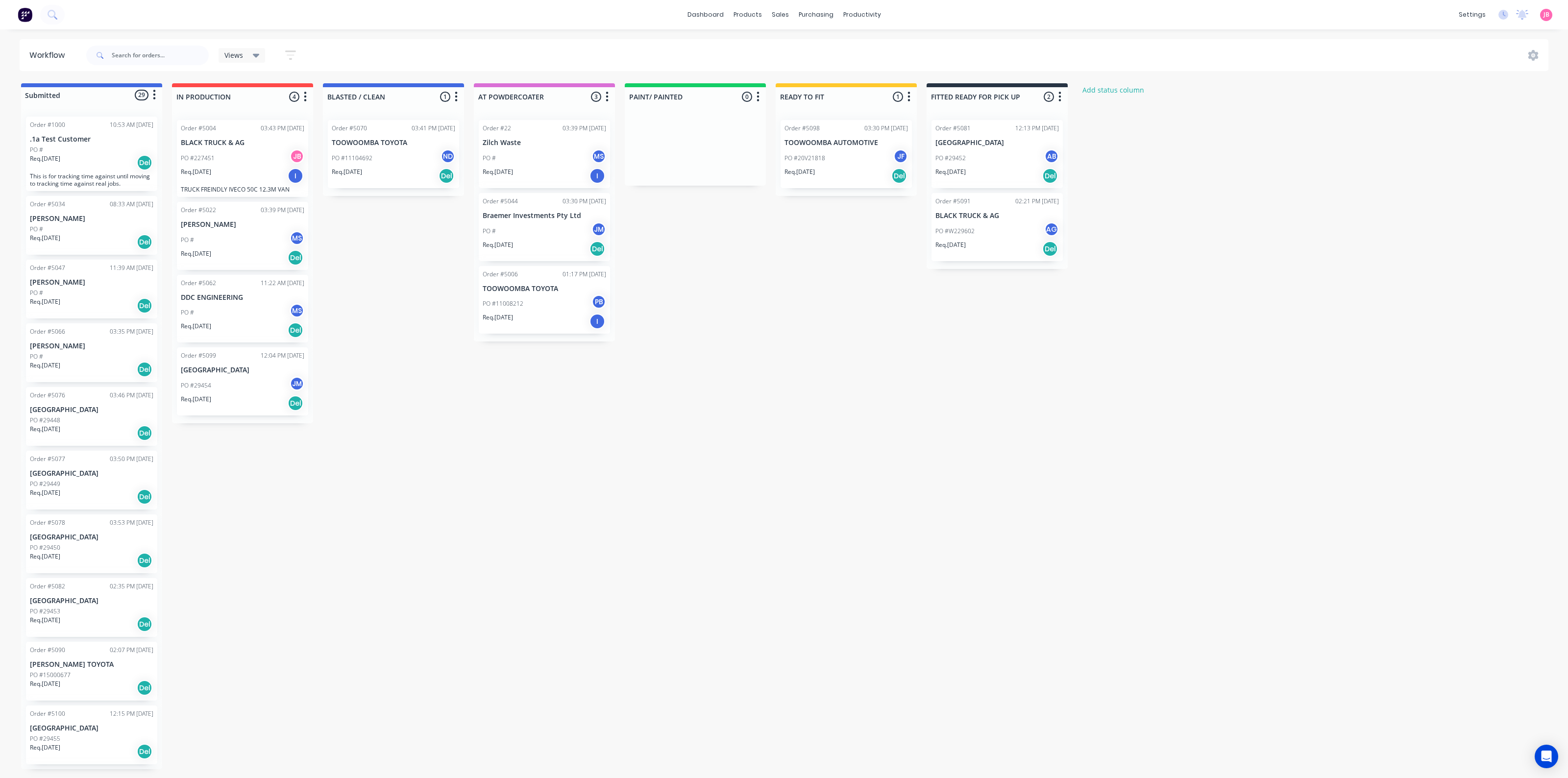
click at [987, 224] on div "PO #W229602 AG" at bounding box center [997, 231] width 124 height 19
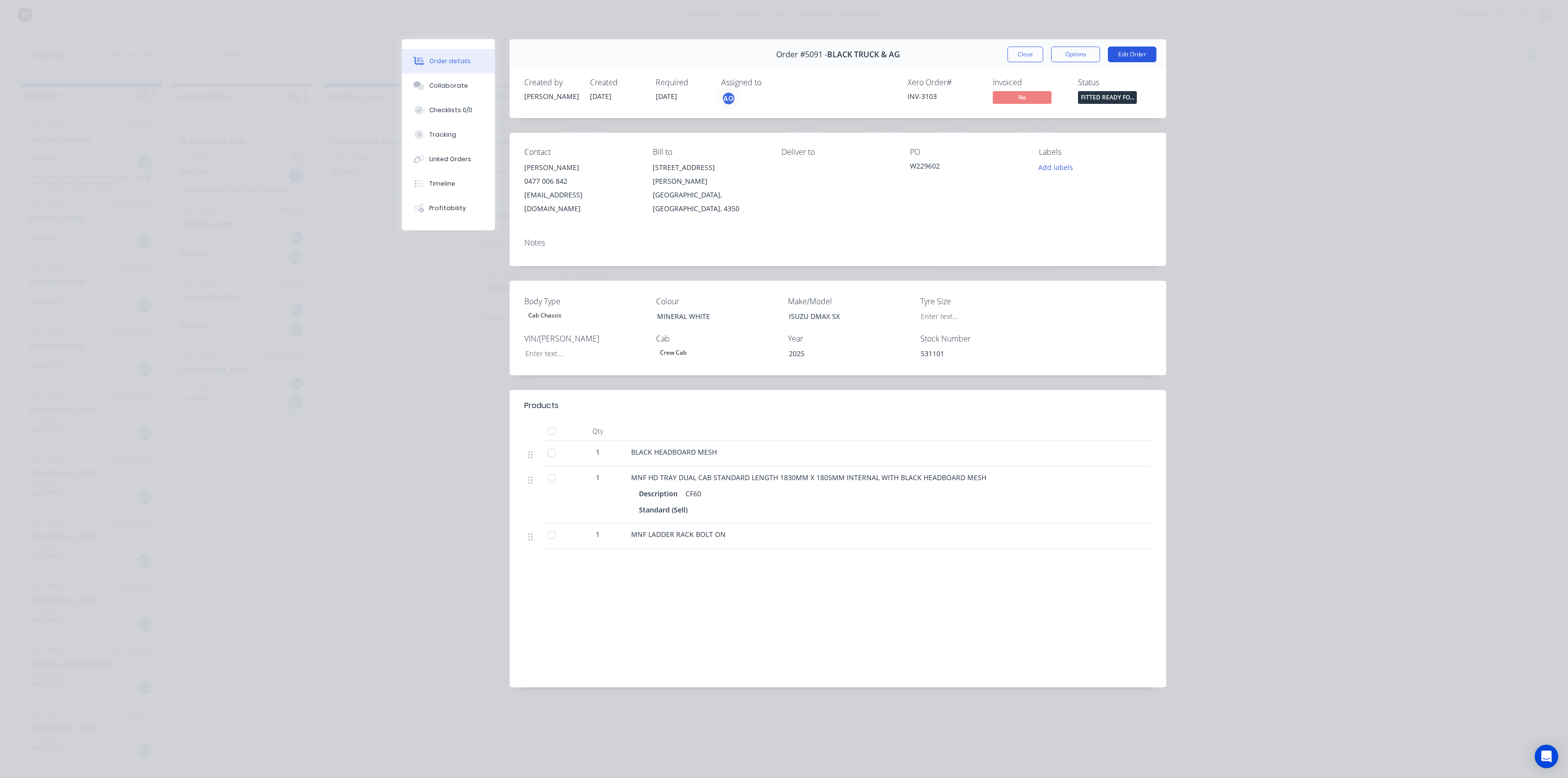
click at [1134, 53] on button "Edit Order" at bounding box center [1132, 54] width 49 height 16
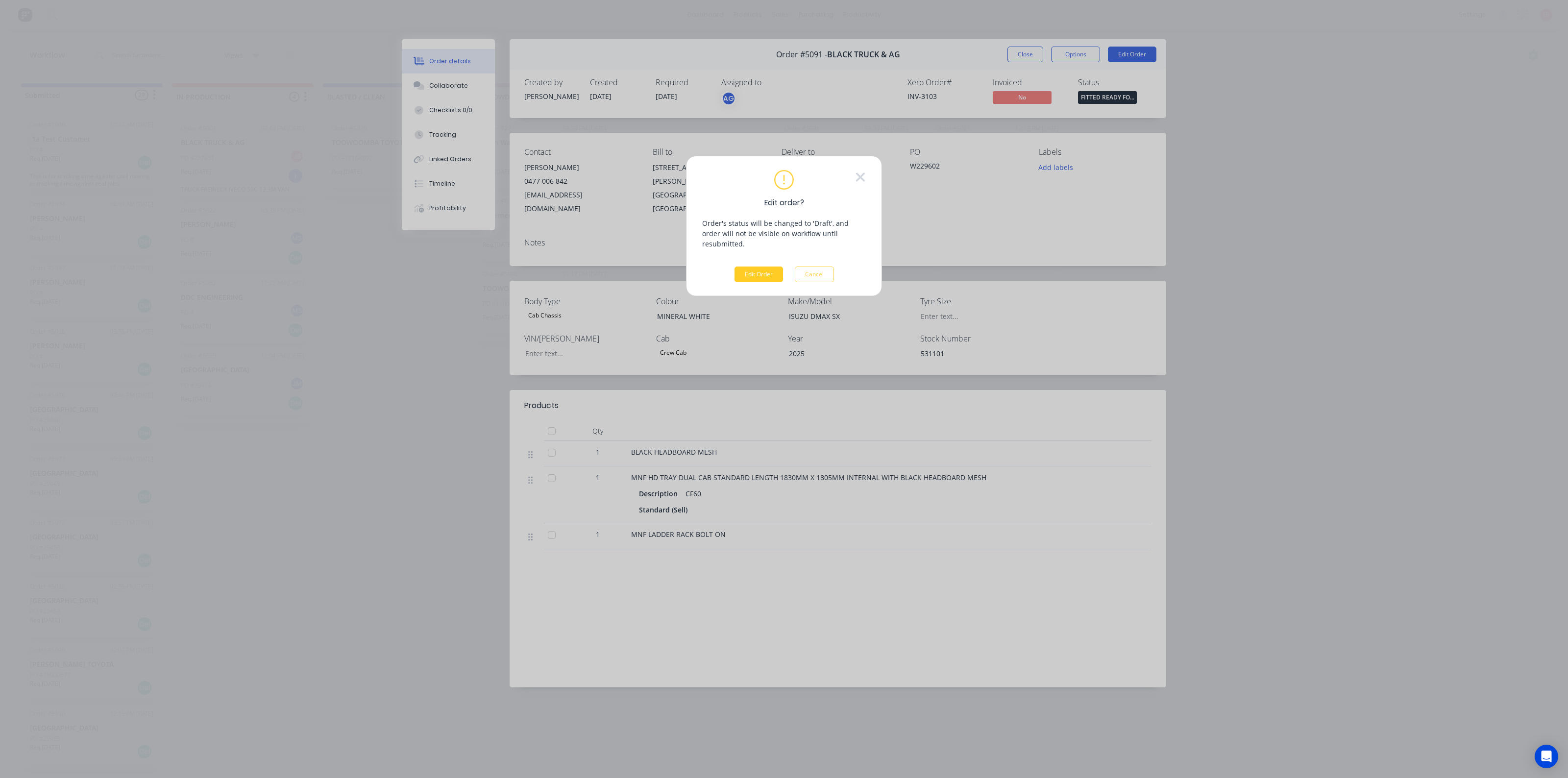
click at [767, 266] on button "Edit Order" at bounding box center [759, 274] width 49 height 16
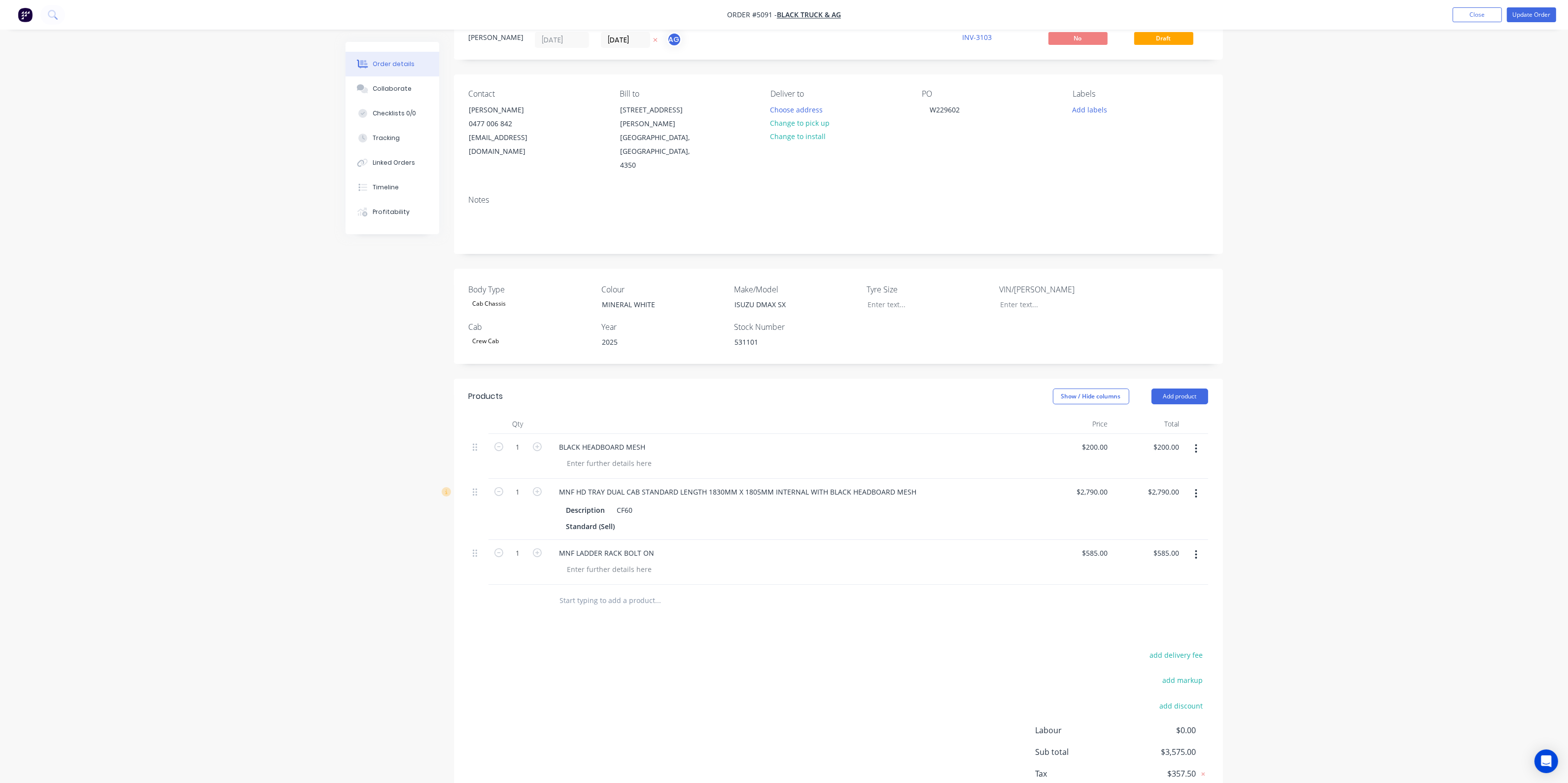
scroll to position [71, 0]
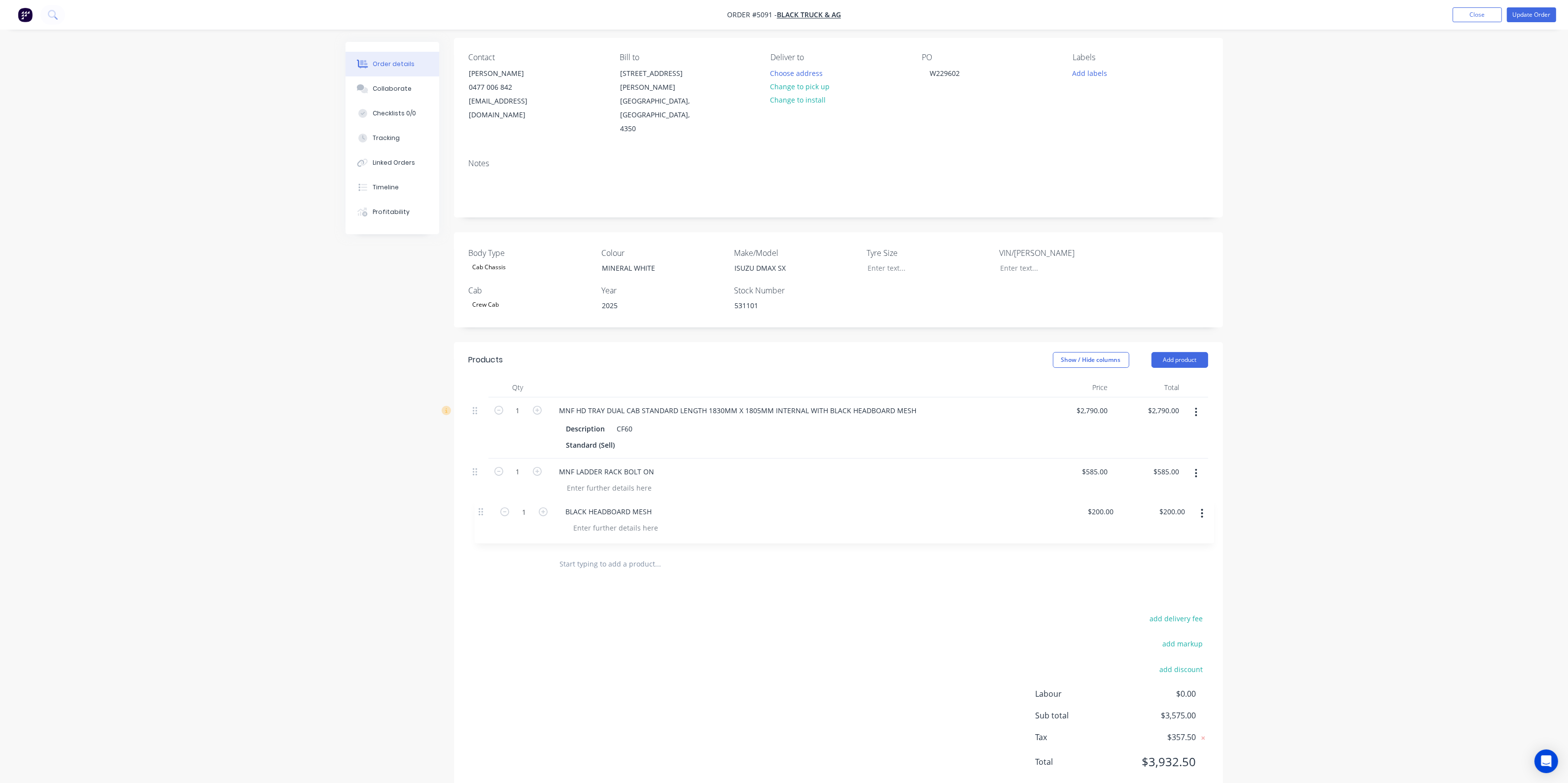
drag, startPoint x: 476, startPoint y: 384, endPoint x: 479, endPoint y: 514, distance: 130.0
click at [479, 516] on div "1 BLACK HEADBOARD MESH $200.00 $200.00 $200.00 $200.00 1 MNF HD TRAY DUAL CAB S…" at bounding box center [839, 473] width 740 height 151
click at [981, 580] on div "Products Show / Hide columns Add product Qty Price Total 1 MNF HD TRAY DUAL CAB…" at bounding box center [838, 569] width 769 height 453
click at [1372, 545] on div "Order details Collaborate Checklists 0/0 Tracking Linked Orders Timeline Profit…" at bounding box center [784, 369] width 1568 height 882
click at [1529, 13] on button "Update Order" at bounding box center [1531, 15] width 50 height 15
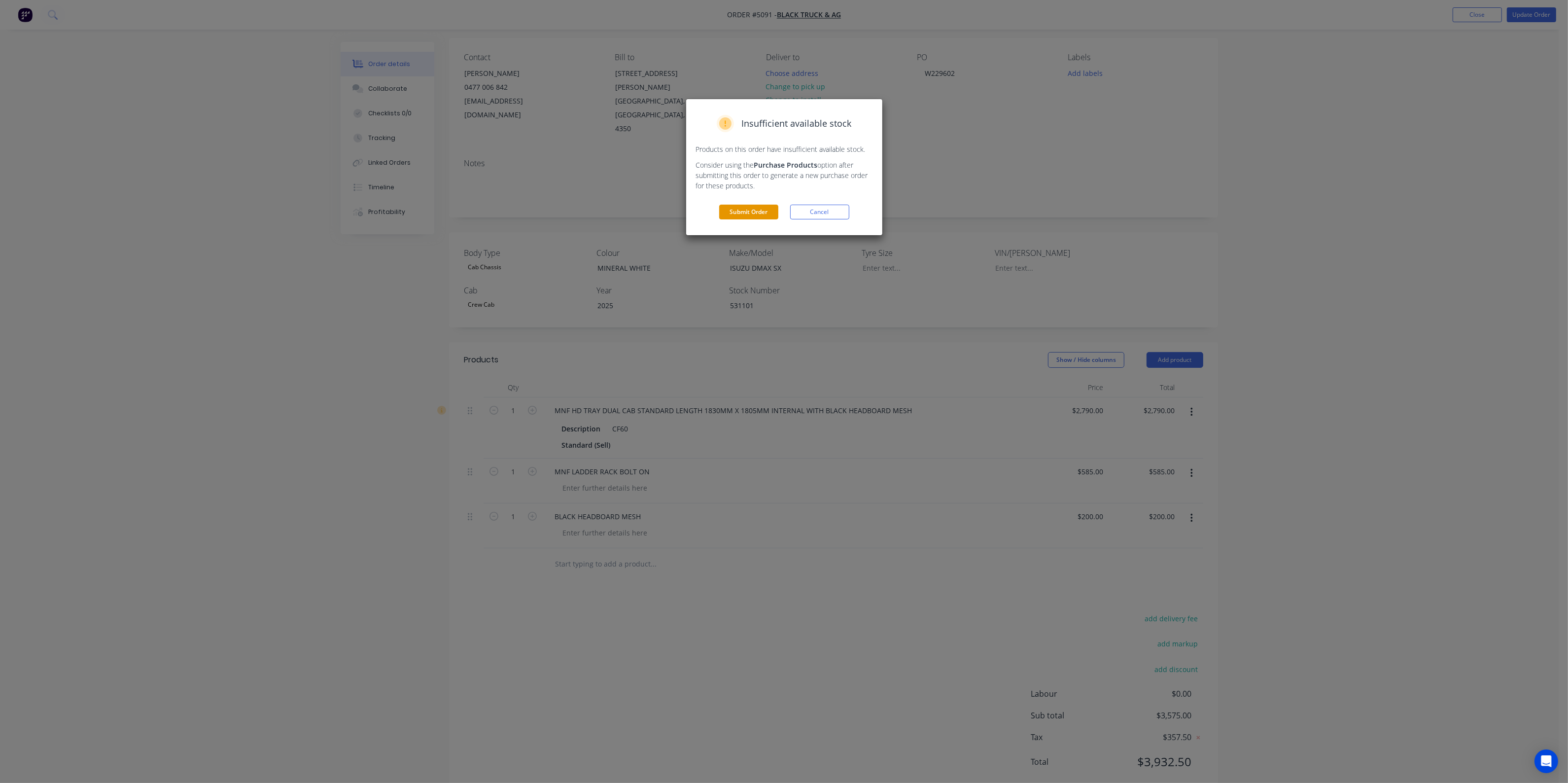
click at [729, 207] on button "Submit Order" at bounding box center [749, 212] width 59 height 15
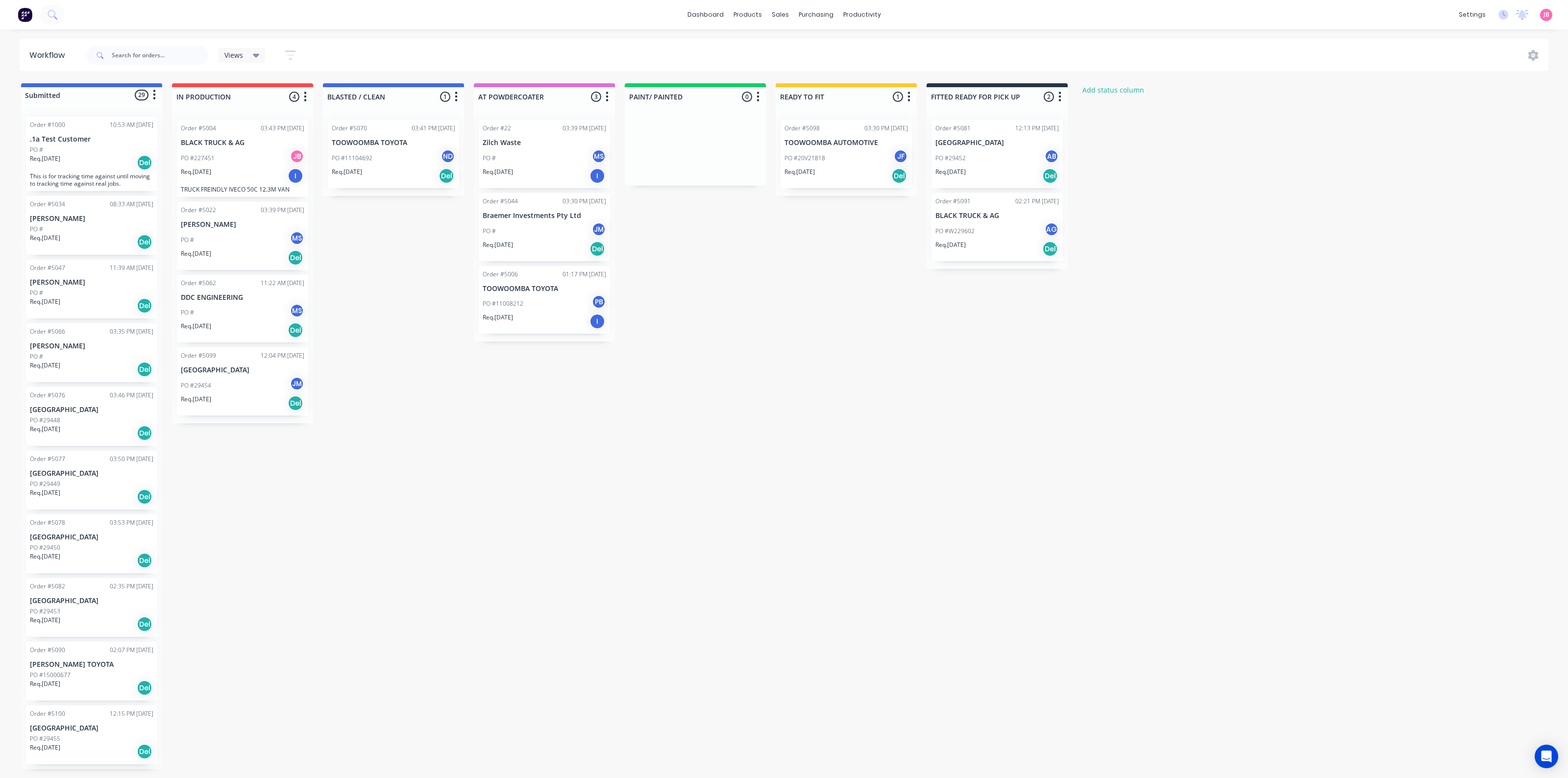
click at [992, 243] on div "Req. [DATE] Del" at bounding box center [997, 249] width 124 height 17
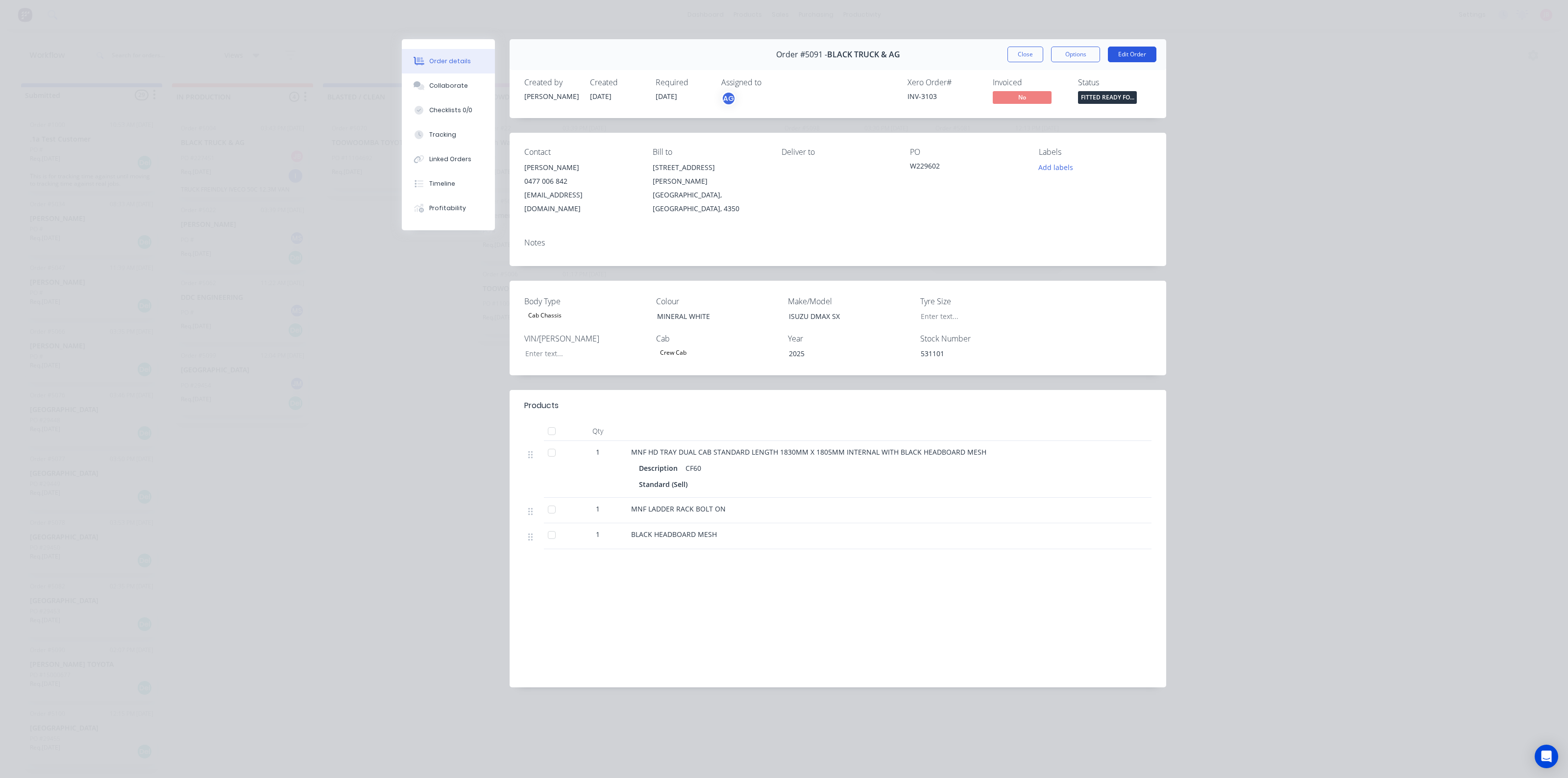
click at [1144, 48] on button "Edit Order" at bounding box center [1132, 54] width 49 height 16
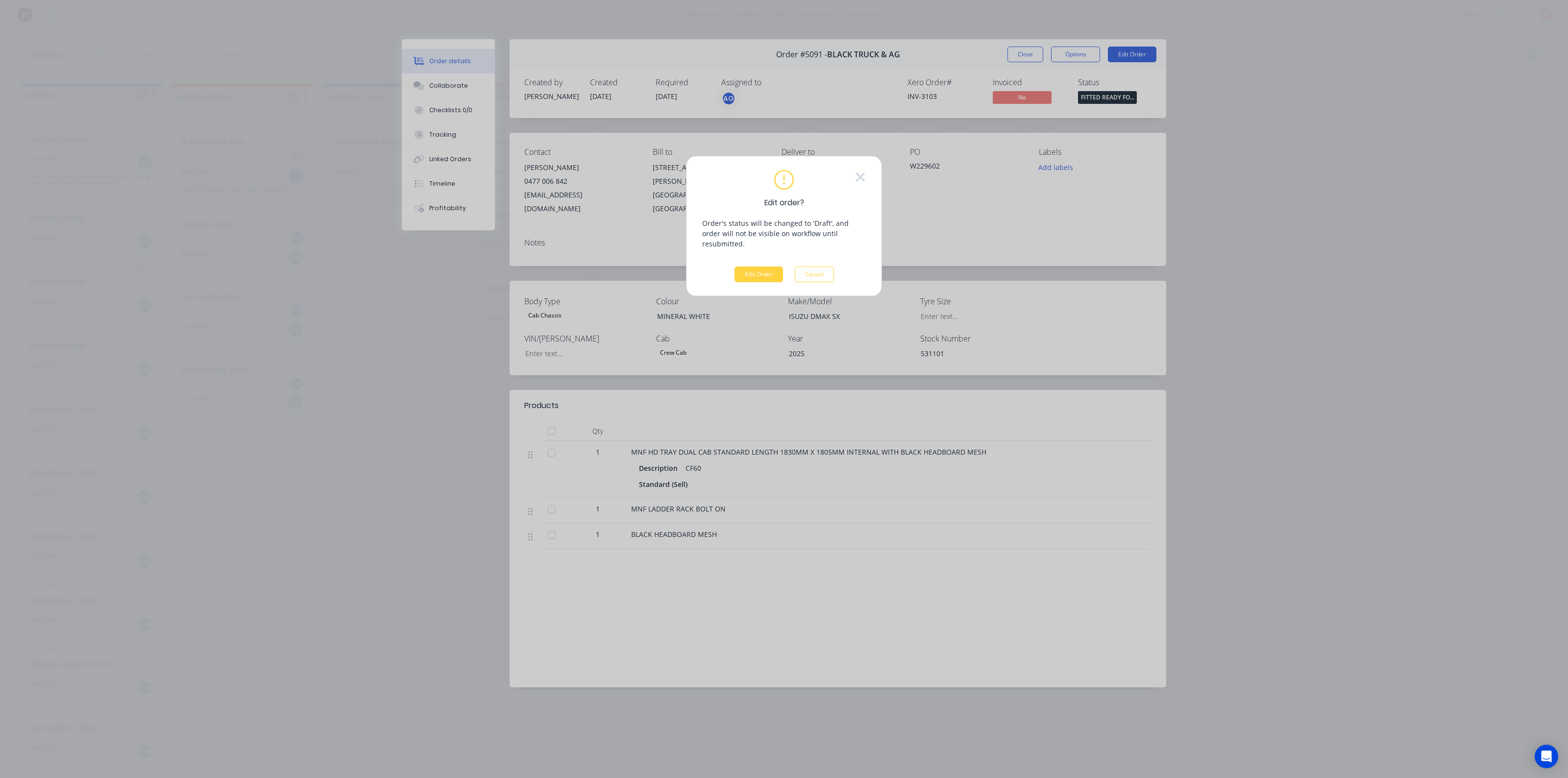
click at [753, 253] on div "Edit order? Order's status will be changed to 'Draft', and order will not be vi…" at bounding box center [784, 226] width 164 height 113
click at [750, 268] on button "Edit Order" at bounding box center [759, 274] width 49 height 16
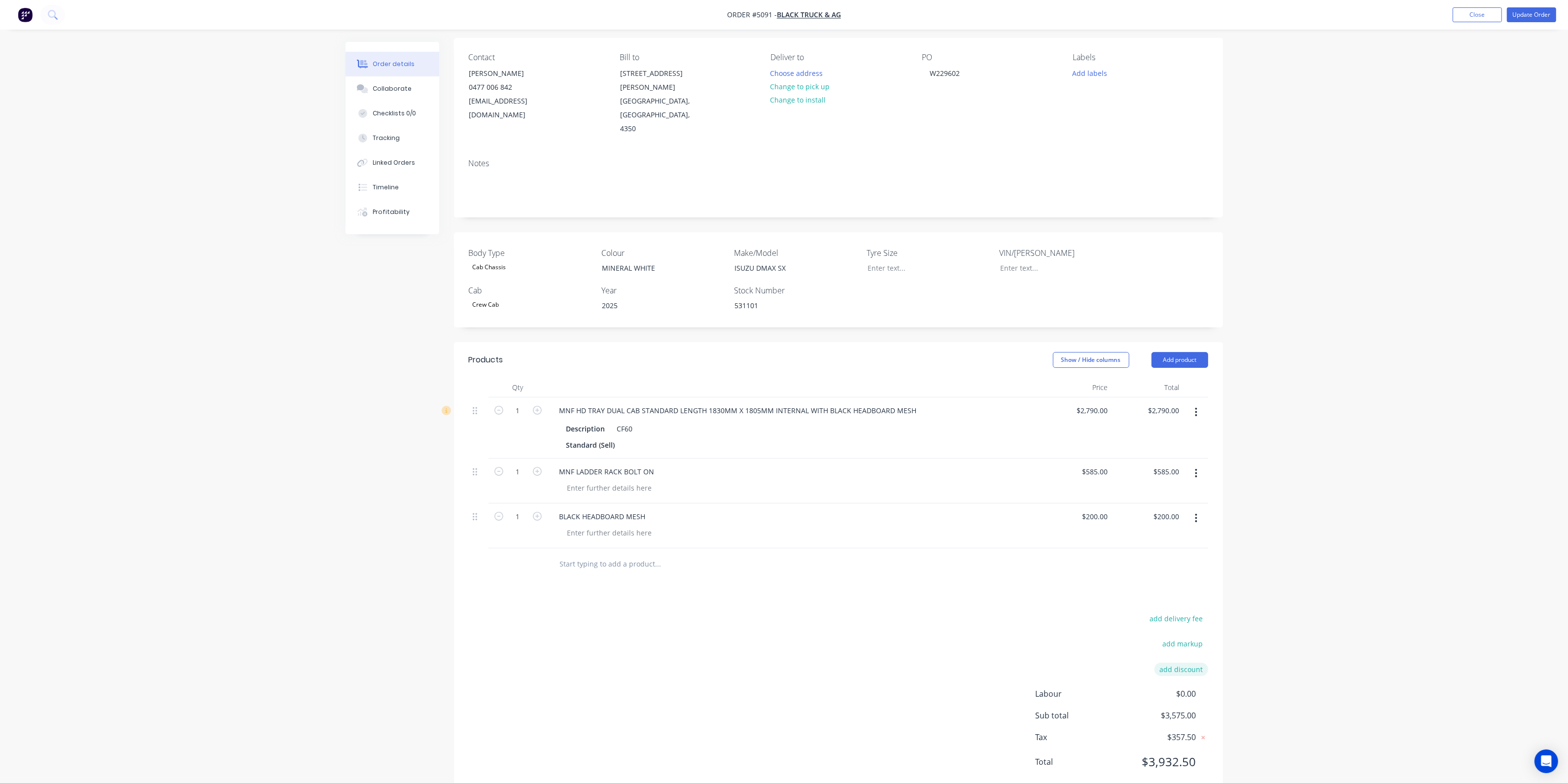
click at [1179, 663] on button "add discount" at bounding box center [1181, 669] width 54 height 14
click at [1110, 665] on input at bounding box center [1089, 673] width 93 height 15
type input "DEALER DISCOUNT"
click at [1176, 665] on input at bounding box center [1170, 673] width 44 height 15
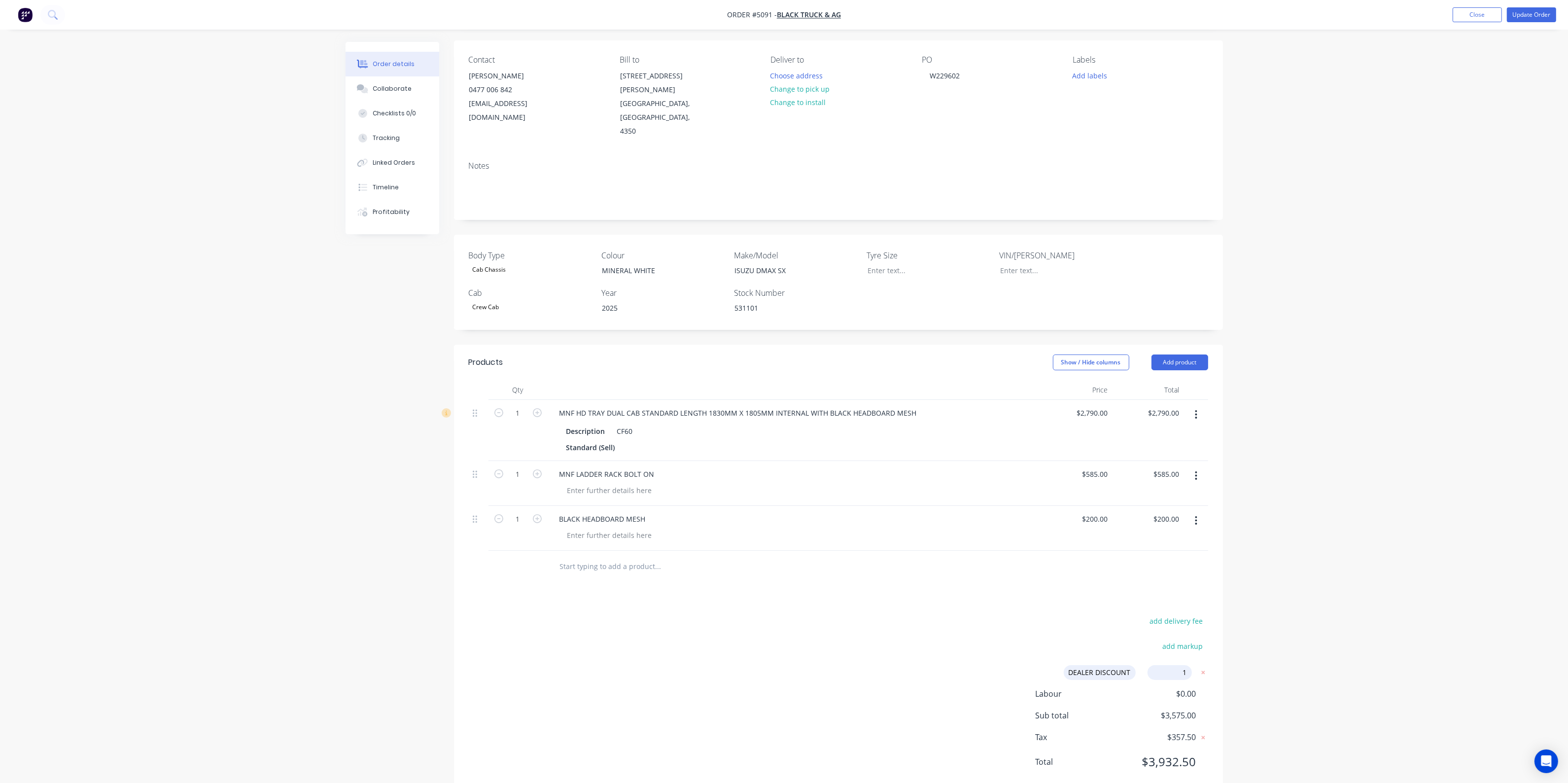
type input "10"
click input "submit" at bounding box center [0, 0] width 0 height 0
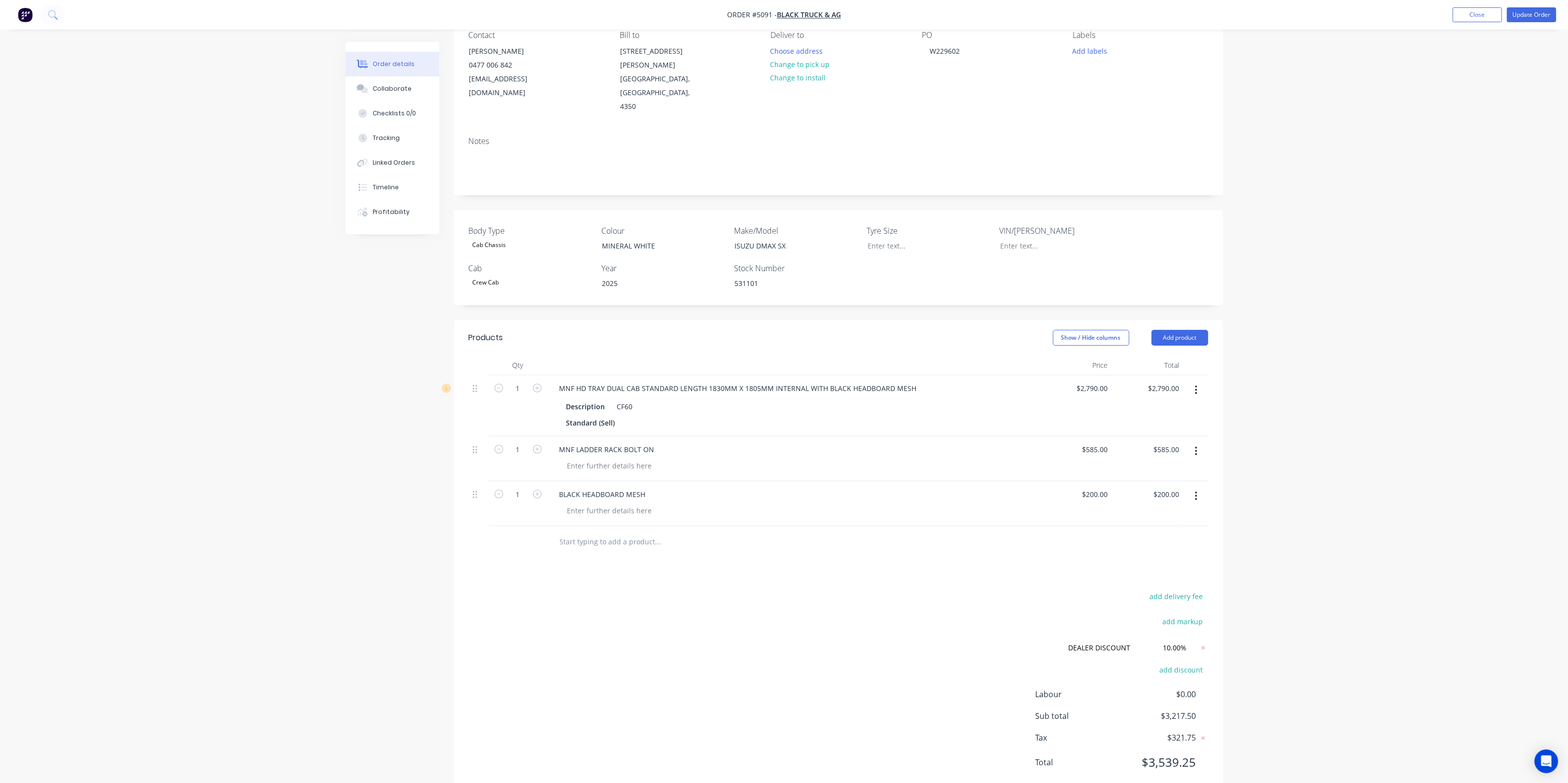
scroll to position [94, 0]
click at [1518, 6] on nav "Order #5091 - BLACK TRUCK & AG Add product Close Update Order" at bounding box center [784, 15] width 1568 height 30
click at [1514, 12] on button "Update Order" at bounding box center [1531, 15] width 50 height 15
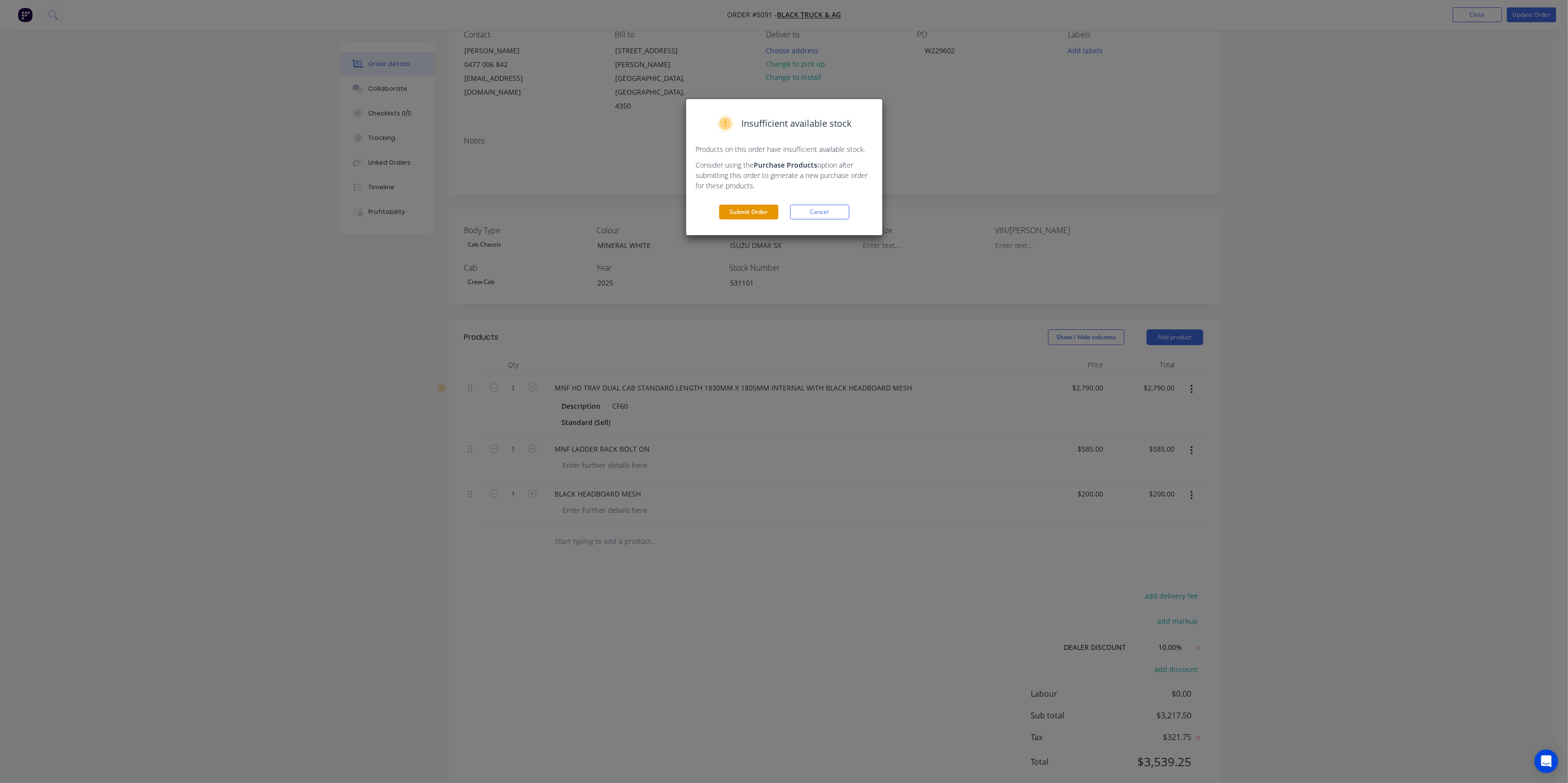
click at [757, 212] on button "Submit Order" at bounding box center [749, 212] width 59 height 15
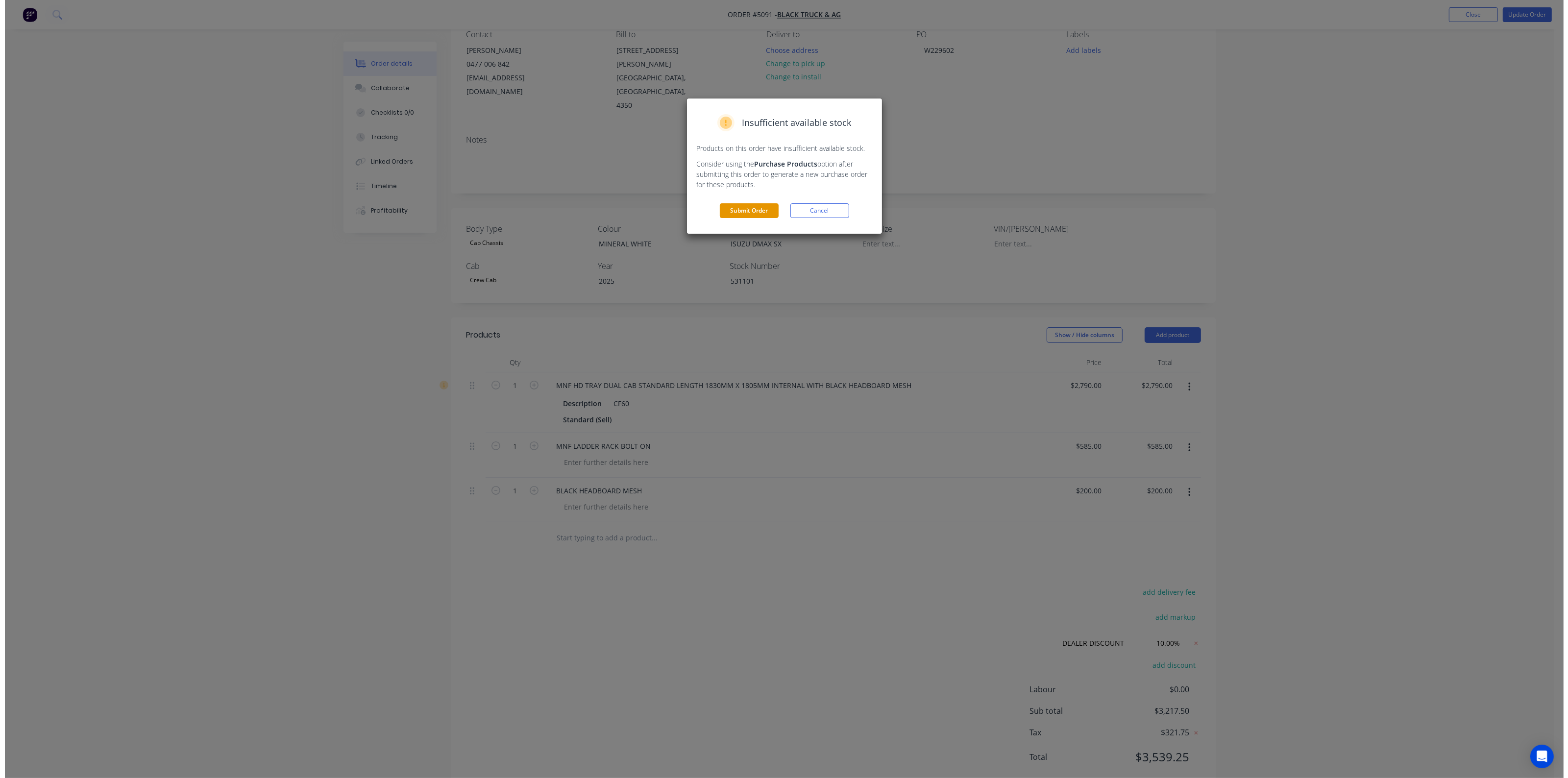
scroll to position [0, 0]
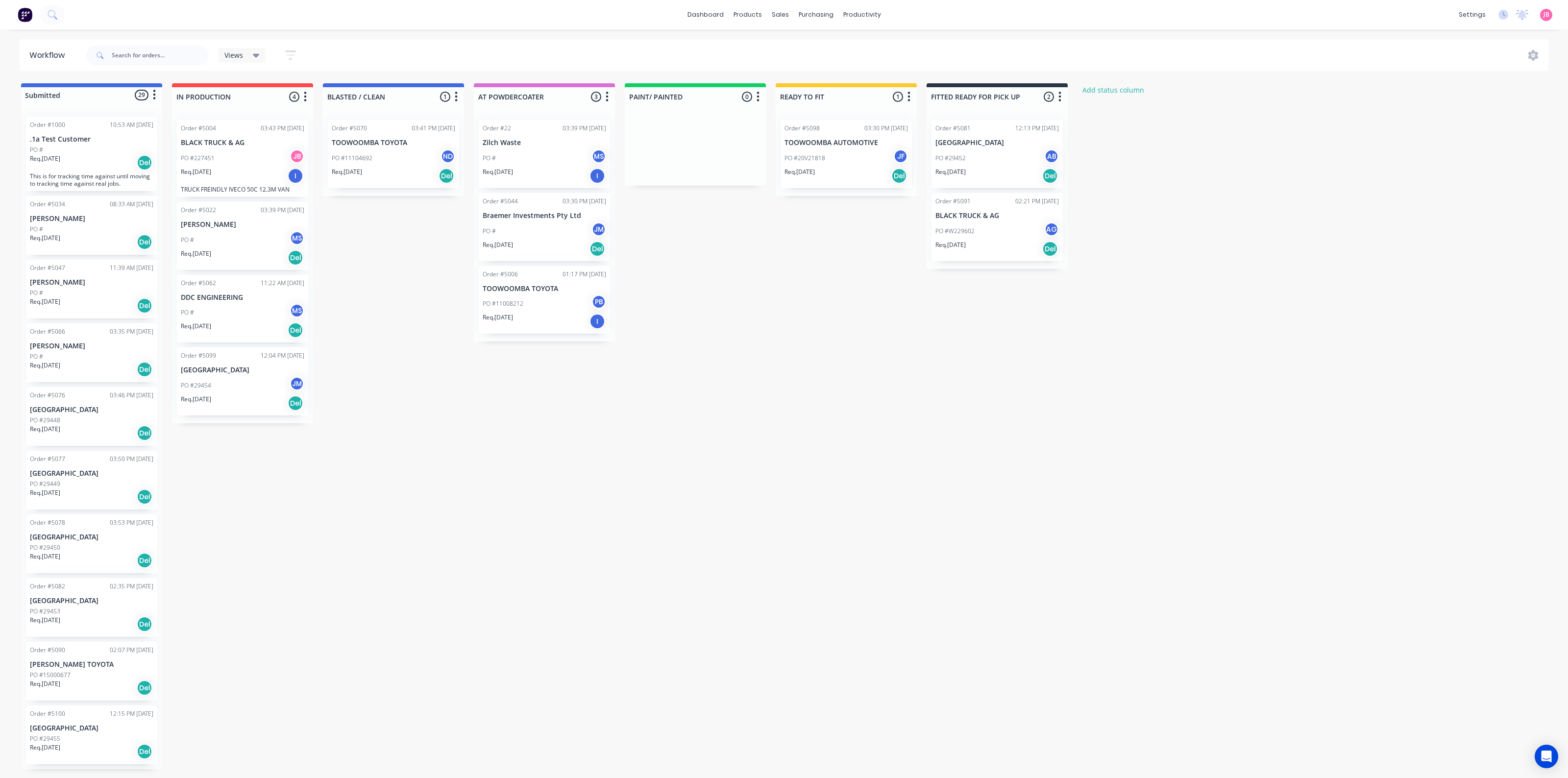
click at [834, 406] on div "Submitted 29 Status colour #4169E1 hex #4169E1 Save Cancel Summaries Total orde…" at bounding box center [667, 426] width 1350 height 686
click at [818, 42] on link "Purchase Orders" at bounding box center [857, 46] width 130 height 20
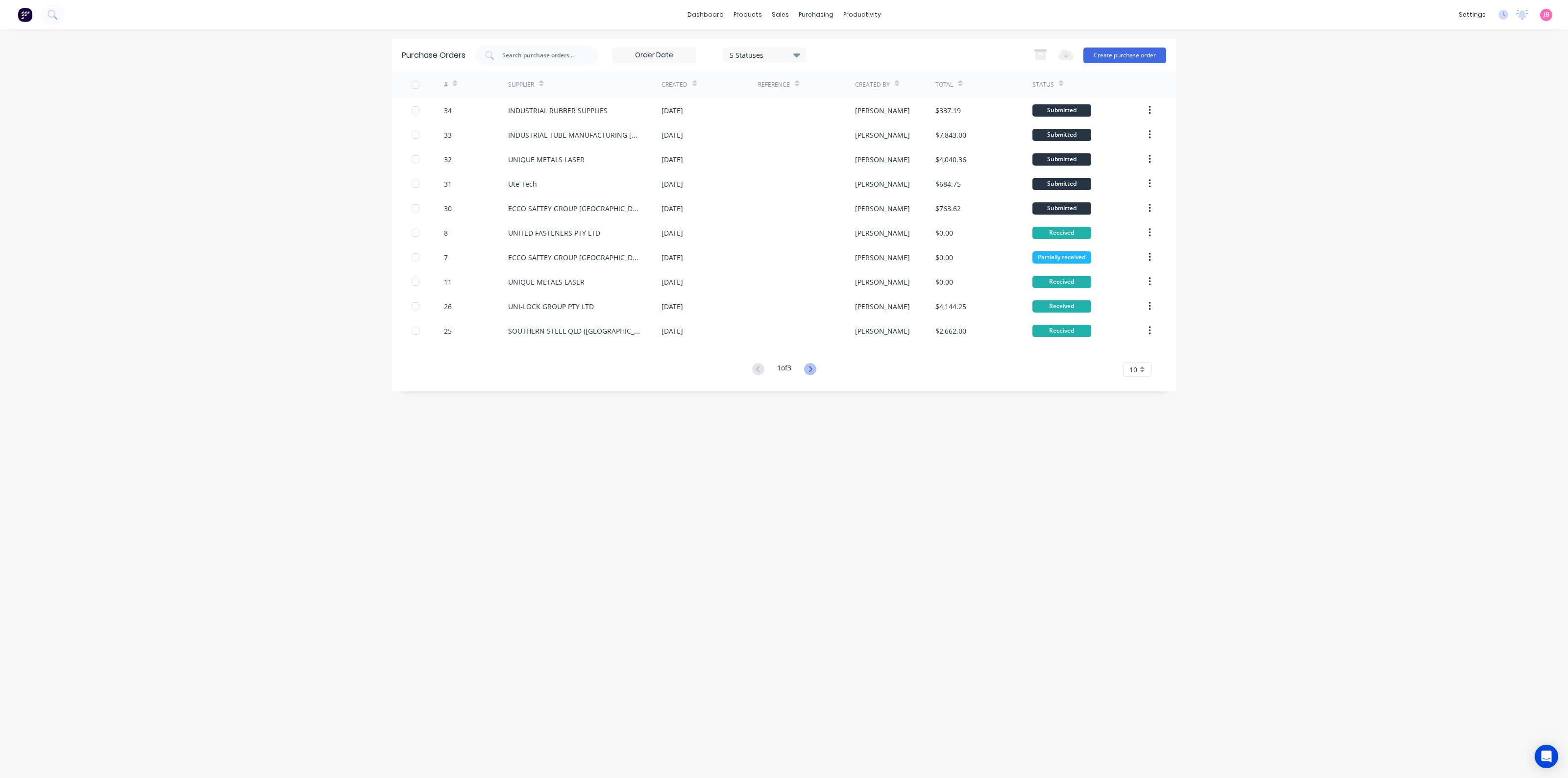
click at [805, 370] on icon at bounding box center [810, 369] width 12 height 12
click at [809, 364] on icon at bounding box center [810, 369] width 12 height 12
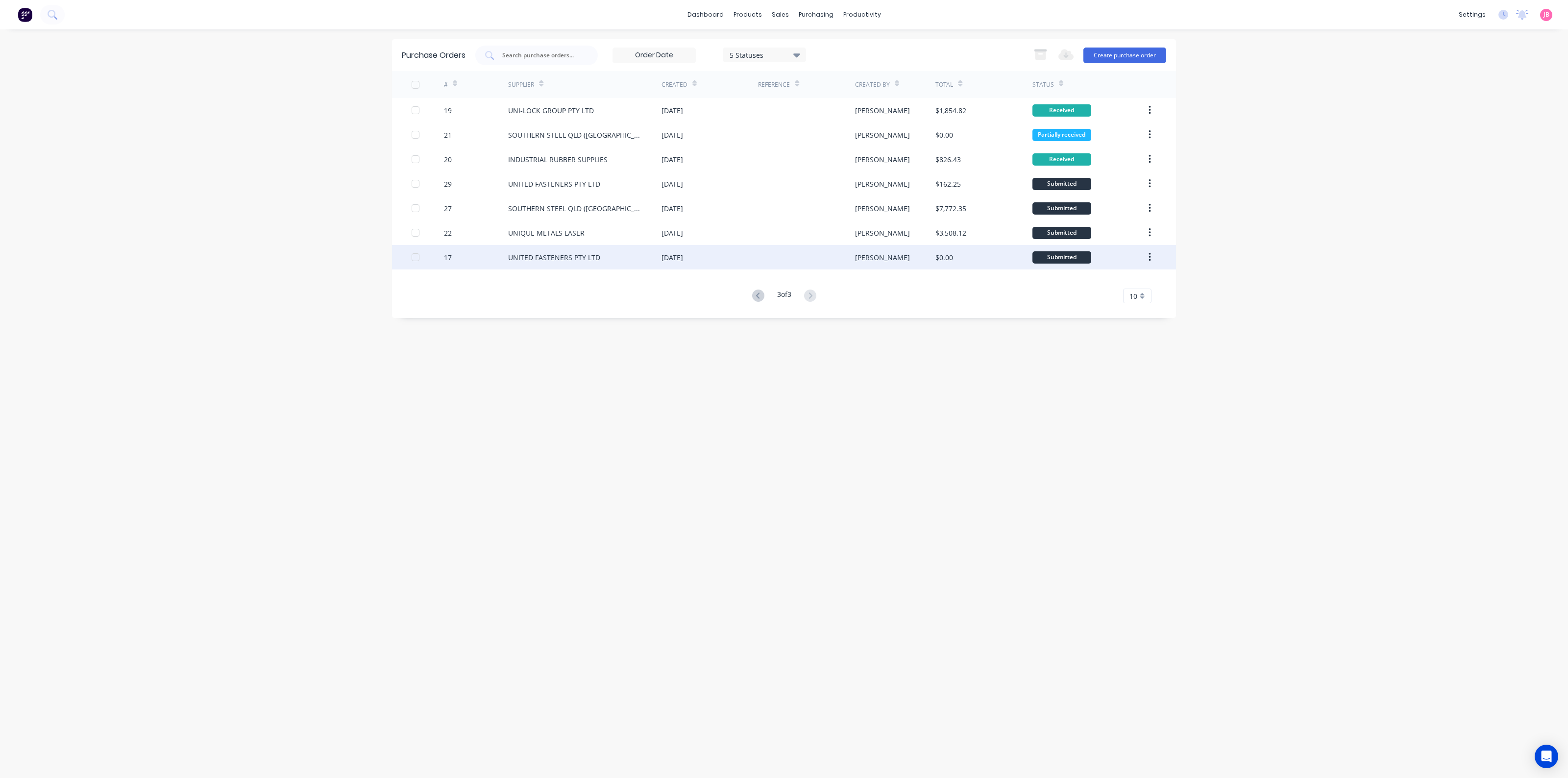
click at [750, 250] on div "[DATE]" at bounding box center [710, 258] width 97 height 24
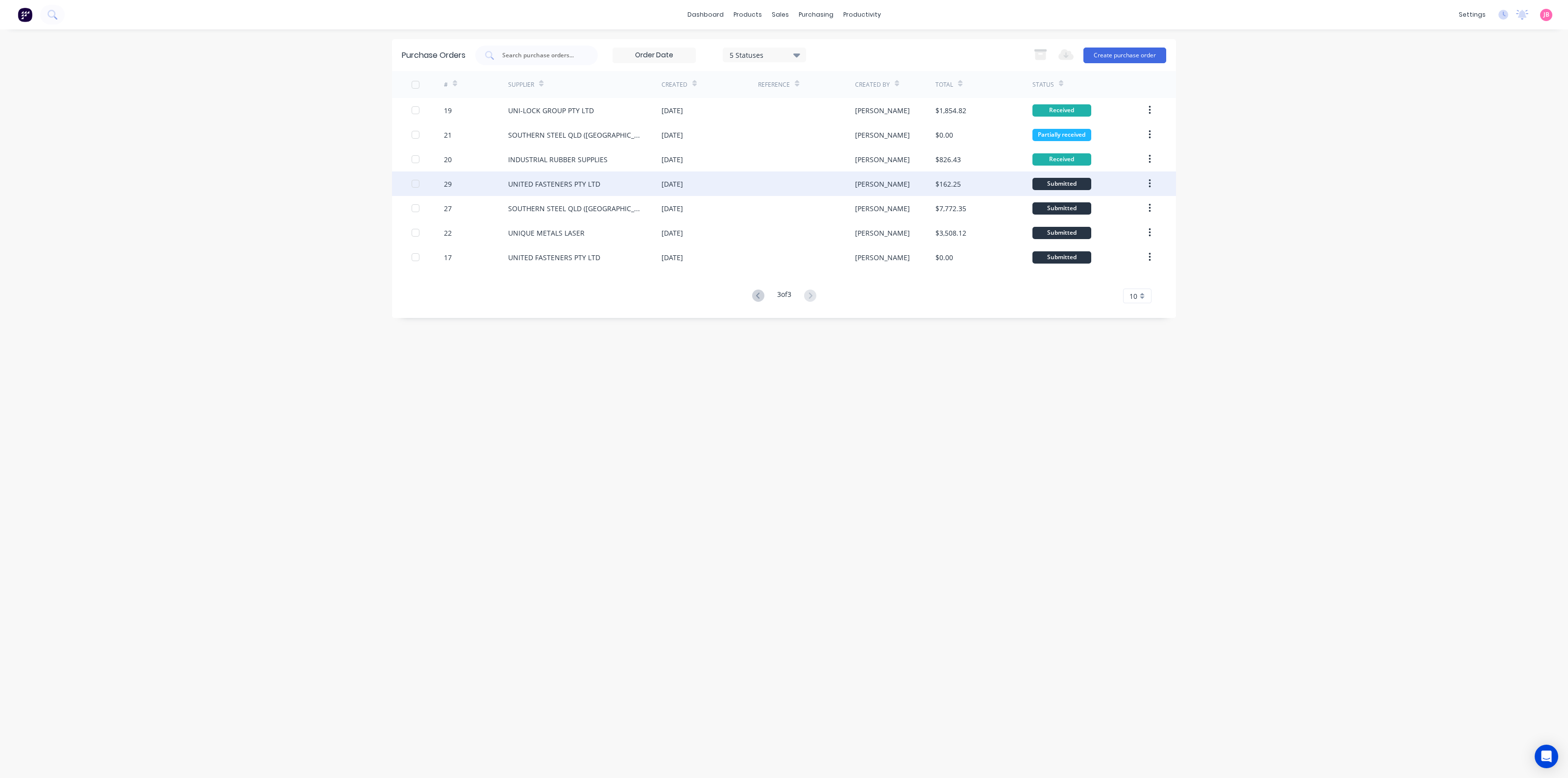
click at [668, 180] on div "[DATE]" at bounding box center [672, 184] width 22 height 10
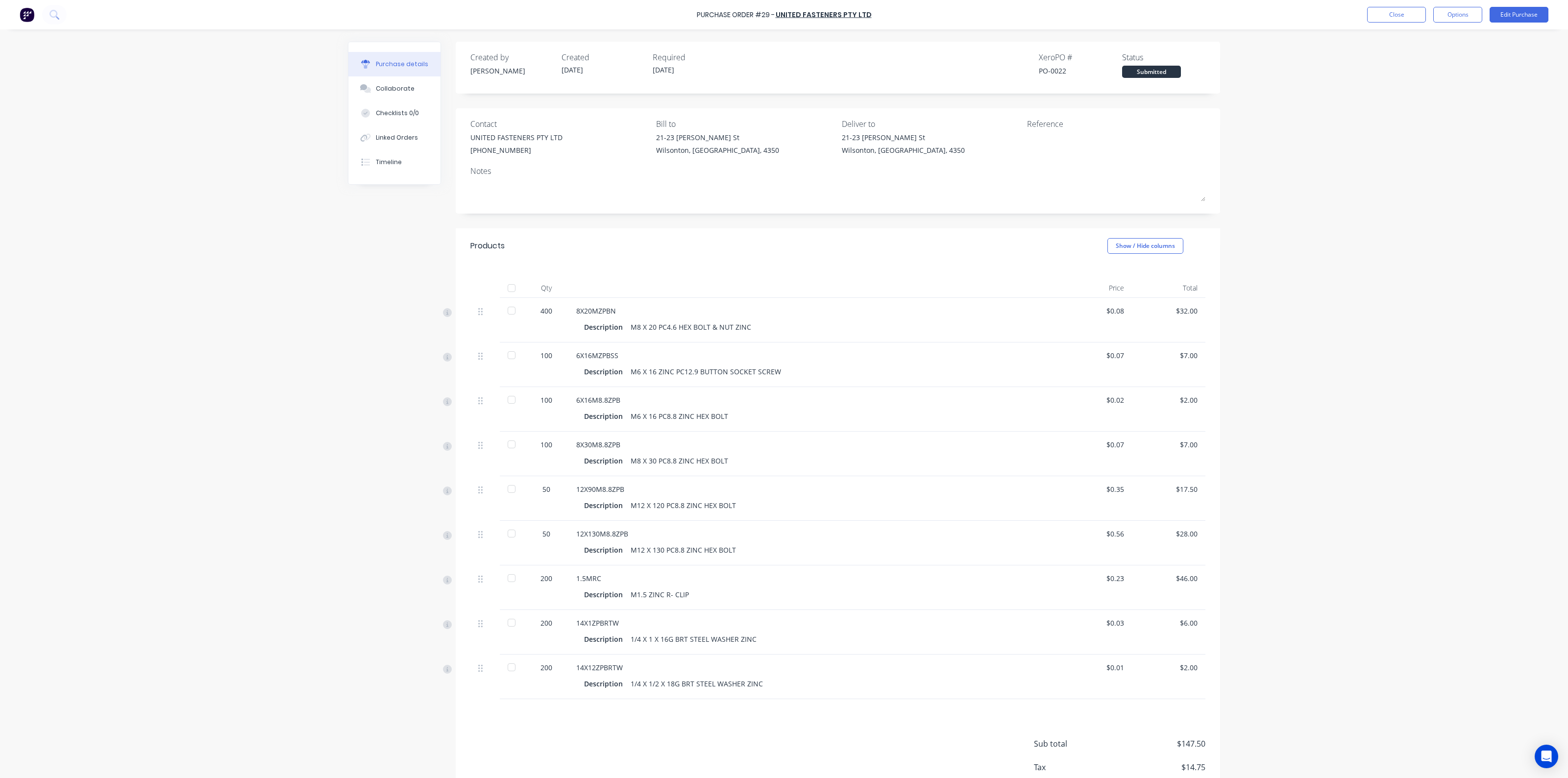
click at [1316, 329] on div "Purchase Order #29 - UNITED FASTENERS PTY LTD Close Options Edit Purchase Purch…" at bounding box center [784, 389] width 1568 height 778
click at [1407, 10] on button "Close" at bounding box center [1396, 14] width 59 height 16
